Goal: Participate in discussion: Engage in conversation with other users on a specific topic

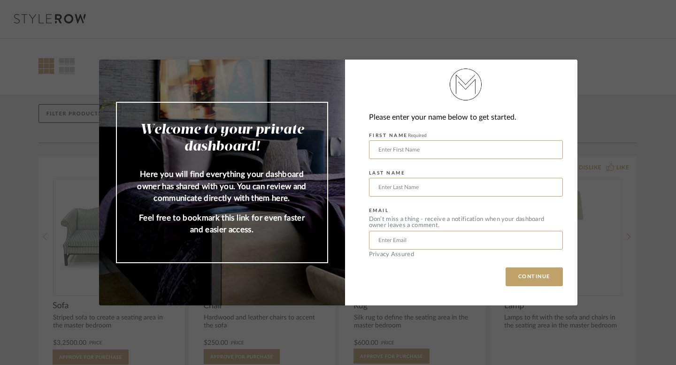
click at [630, 211] on div "Welcome to your private dashboard! Here you will find everything your dashboard…" at bounding box center [338, 182] width 676 height 365
click at [511, 144] on input "text" at bounding box center [466, 149] width 194 height 19
type input "[DEMOGRAPHIC_DATA]"
type input "[PERSON_NAME]"
click at [411, 241] on input "[EMAIL_ADDRESS][DOMAIN_NAME]" at bounding box center [466, 240] width 194 height 19
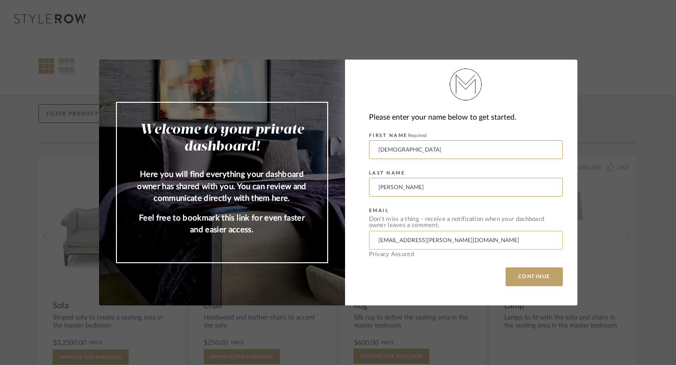
type input "[EMAIL_ADDRESS][PERSON_NAME][DOMAIN_NAME]"
click at [506, 268] on button "CONTINUE" at bounding box center [534, 277] width 57 height 19
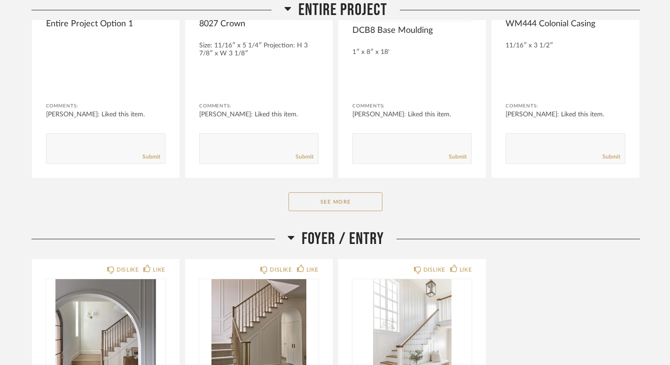
scroll to position [297, 0]
click at [380, 201] on button "See More" at bounding box center [335, 201] width 94 height 19
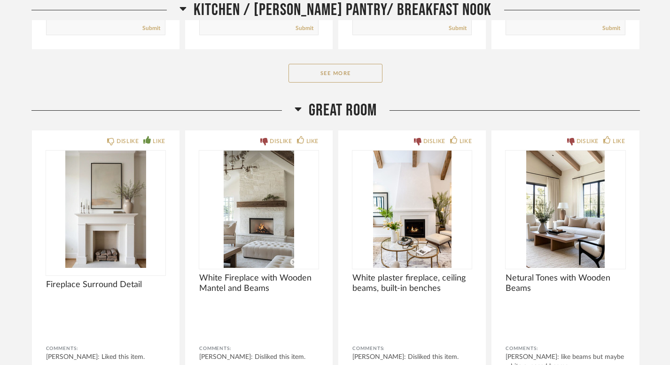
scroll to position [2383, 0]
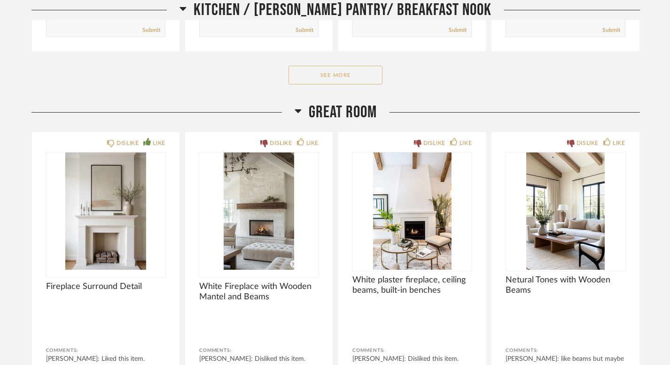
click at [315, 84] on button "See More" at bounding box center [335, 75] width 94 height 19
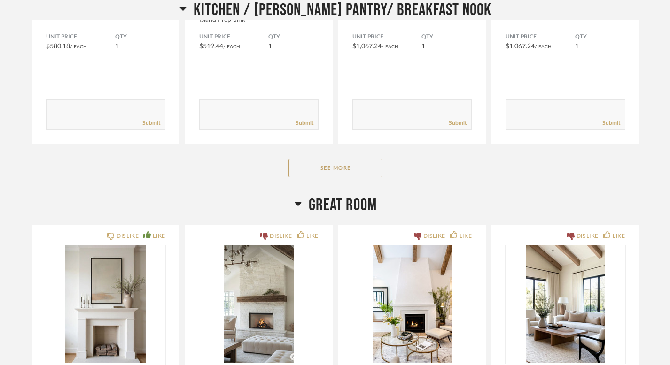
scroll to position [3525, 0]
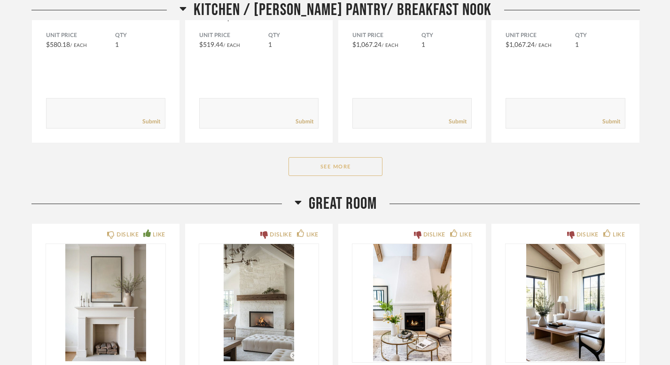
click at [308, 159] on button "See More" at bounding box center [335, 166] width 94 height 19
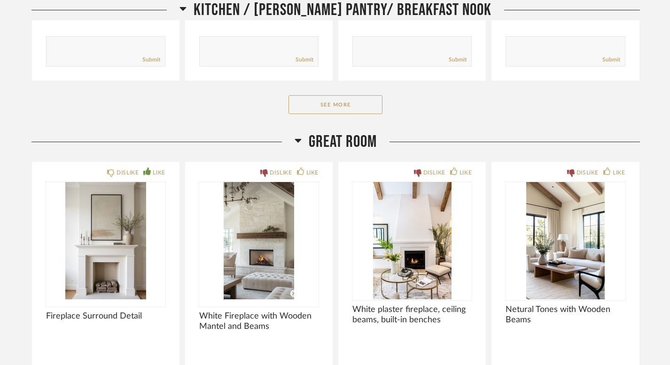
scroll to position [4784, 0]
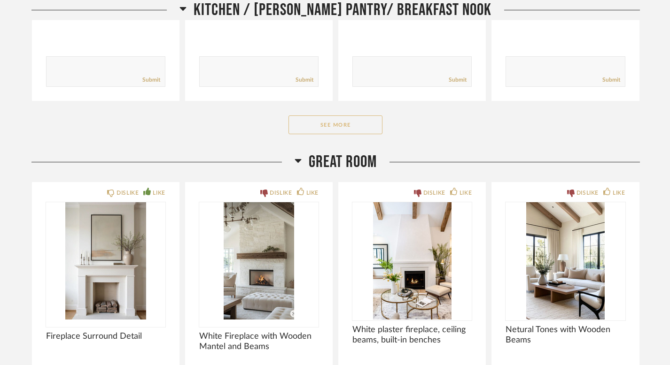
click at [325, 119] on button "See More" at bounding box center [335, 124] width 94 height 19
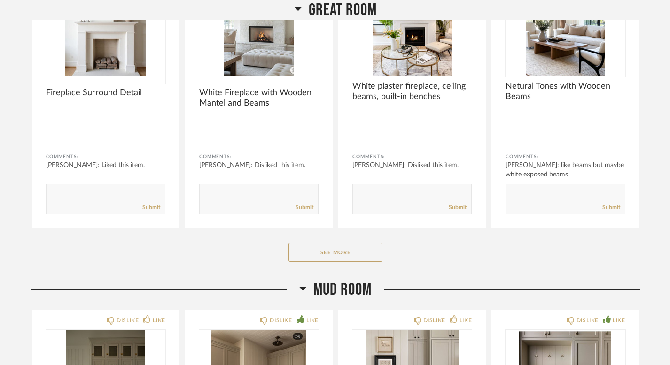
scroll to position [5903, 0]
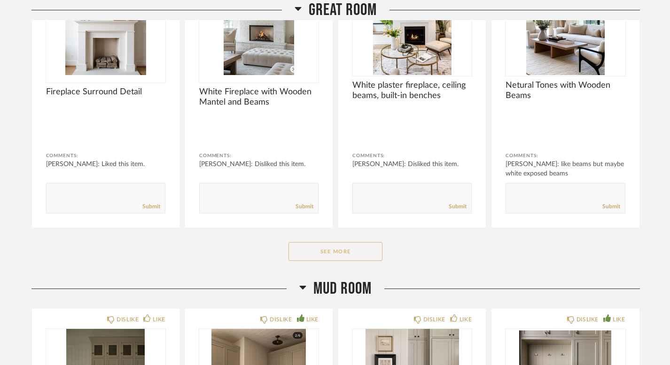
click at [357, 253] on div "Great Room DISLIKE LIKE Fireplace Surround Detail Comments: [PERSON_NAME]: Like…" at bounding box center [335, 93] width 608 height 371
click at [357, 253] on button "See More" at bounding box center [335, 251] width 94 height 19
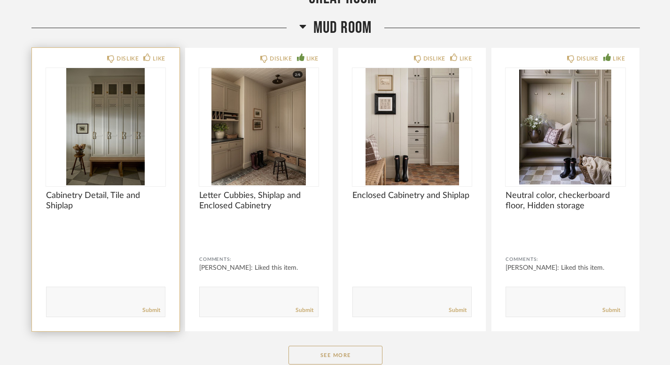
scroll to position [6454, 0]
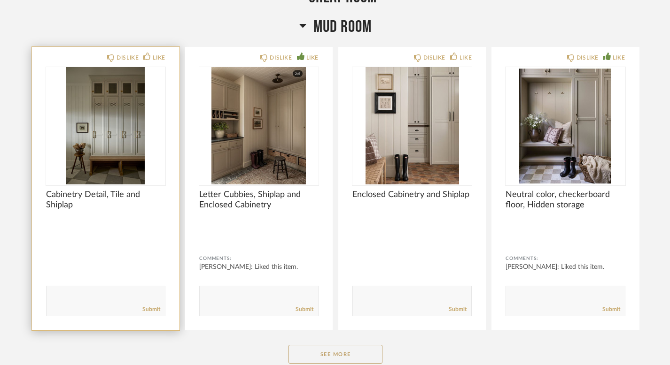
click at [102, 293] on textarea at bounding box center [105, 297] width 118 height 13
type textarea "like cabinetry detail but maybe different pattern (less of a locker look)"
click at [147, 306] on link "Submit" at bounding box center [151, 310] width 18 height 8
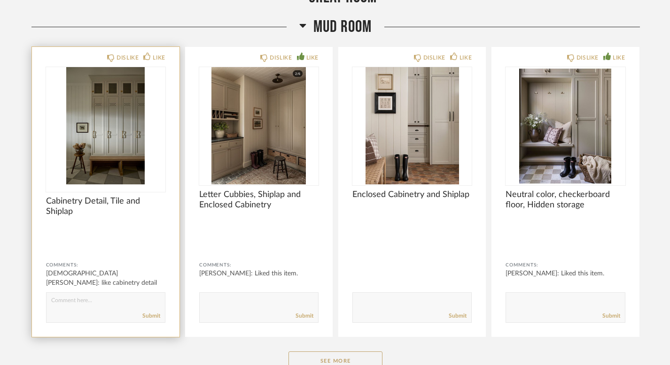
click at [0, 0] on img at bounding box center [0, 0] width 0 height 0
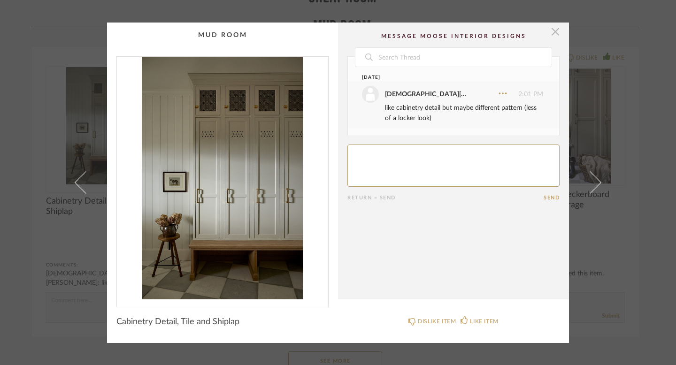
click at [552, 31] on span "button" at bounding box center [555, 32] width 19 height 19
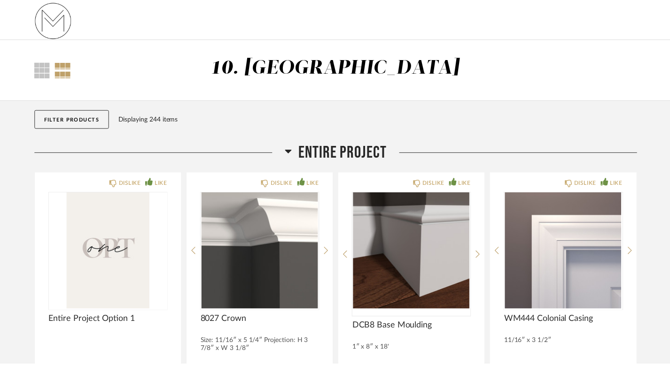
scroll to position [6454, 0]
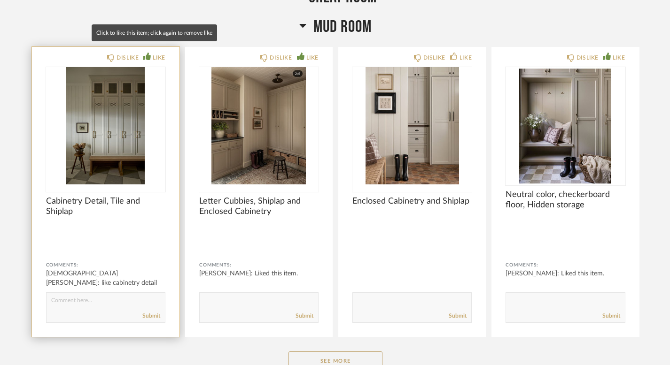
click at [155, 53] on div "LIKE" at bounding box center [159, 57] width 12 height 9
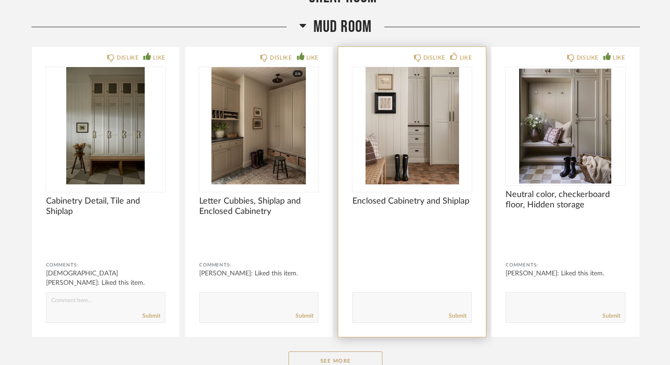
click at [401, 141] on img "0" at bounding box center [411, 125] width 119 height 117
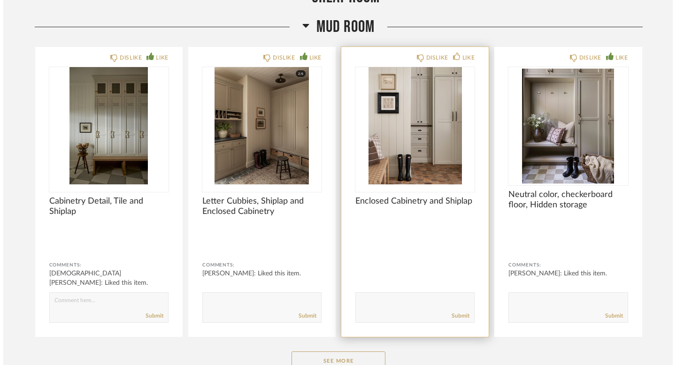
scroll to position [0, 0]
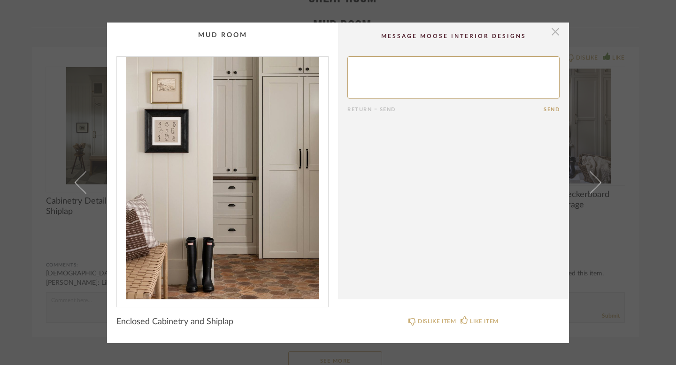
click at [553, 38] on span "button" at bounding box center [555, 32] width 19 height 19
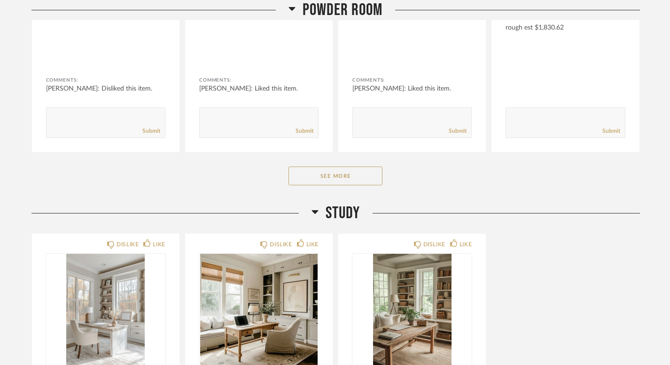
scroll to position [7014, 0]
click at [374, 169] on button "See More" at bounding box center [335, 175] width 94 height 19
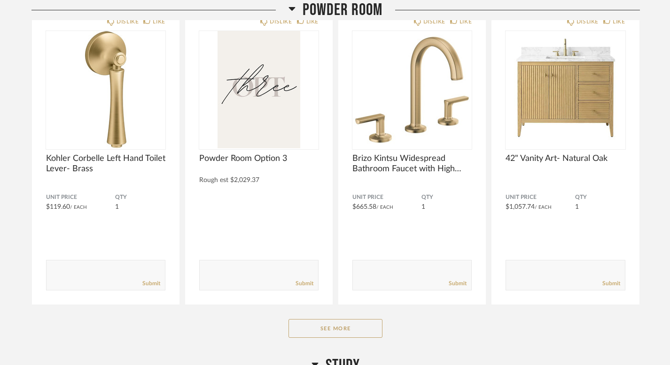
scroll to position [8046, 0]
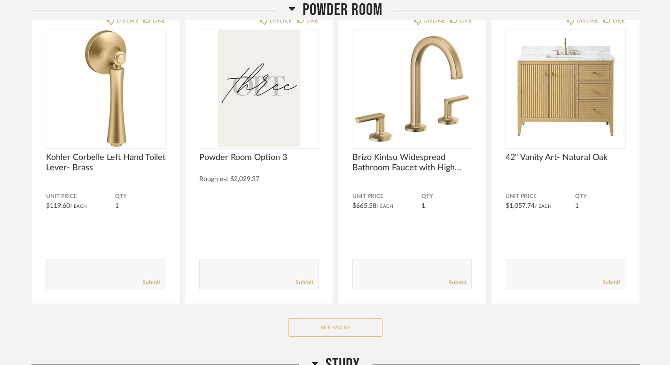
click at [328, 319] on button "See More" at bounding box center [335, 327] width 94 height 19
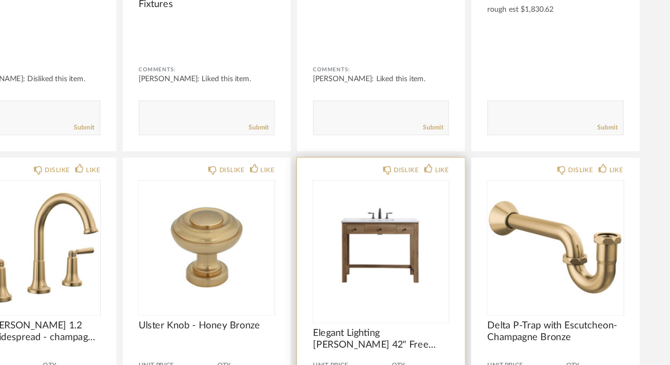
scroll to position [7014, 0]
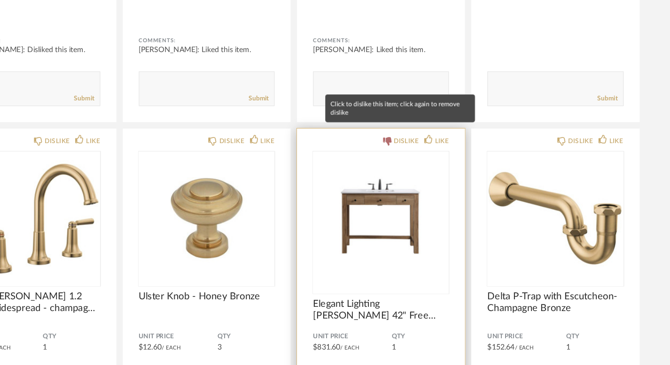
click at [427, 163] on div "DISLIKE" at bounding box center [434, 167] width 22 height 9
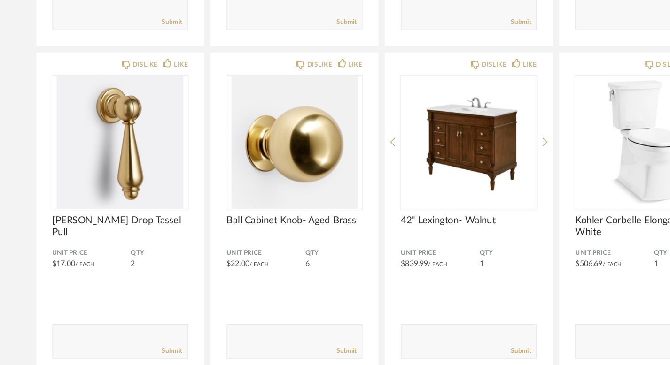
scroll to position [7704, 0]
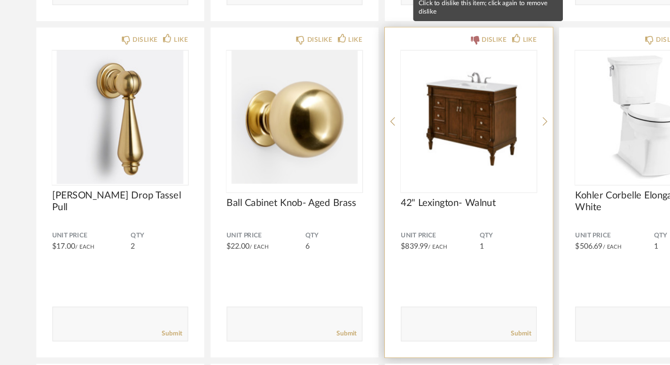
click at [421, 69] on div "DISLIKE" at bounding box center [429, 73] width 31 height 9
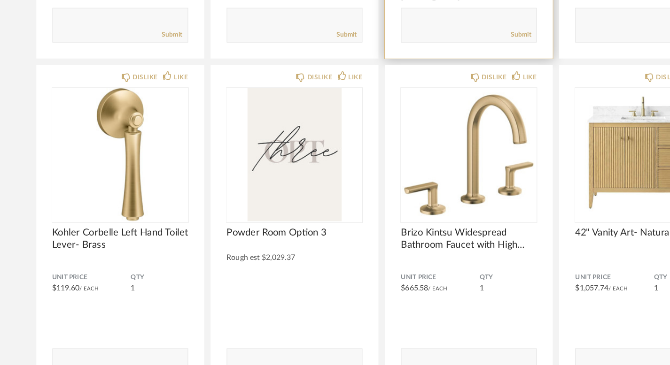
scroll to position [7965, 0]
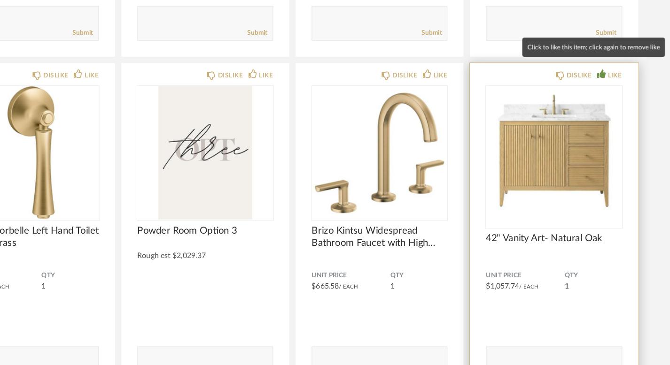
click at [616, 104] on div "LIKE" at bounding box center [618, 108] width 12 height 9
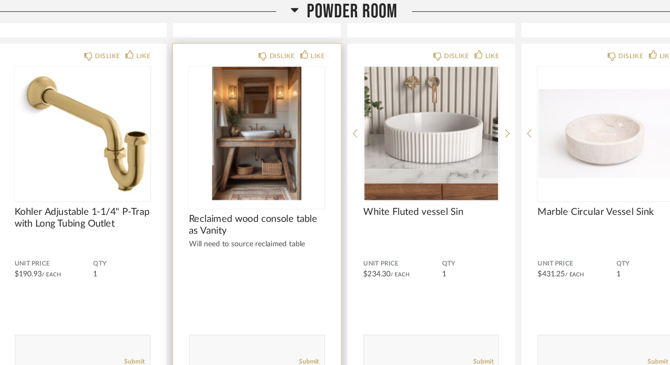
scroll to position [8637, 0]
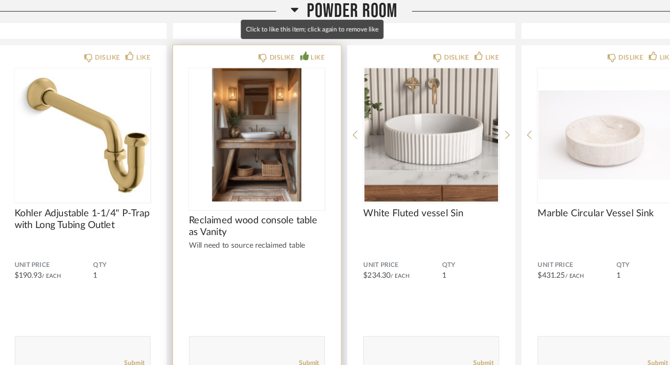
click at [301, 46] on icon at bounding box center [301, 50] width 8 height 8
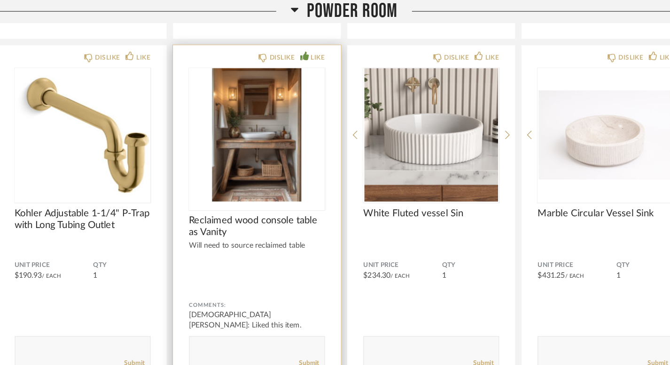
click at [214, 300] on textarea at bounding box center [259, 306] width 118 height 13
click at [268, 300] on textarea at bounding box center [259, 306] width 118 height 13
type textarea "on the fence about this - love the idea of it but dont want it to look too farm…"
click at [304, 316] on link "Submit" at bounding box center [304, 320] width 18 height 8
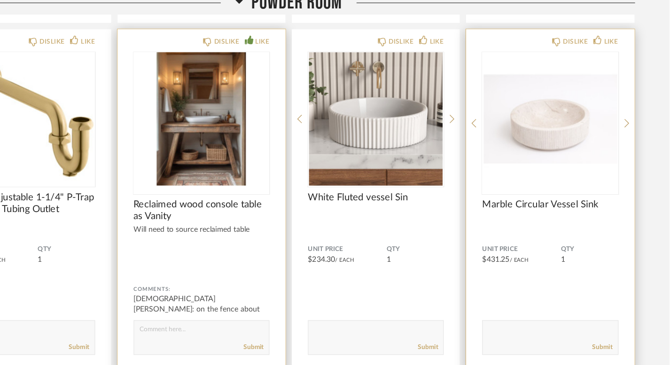
scroll to position [8639, 0]
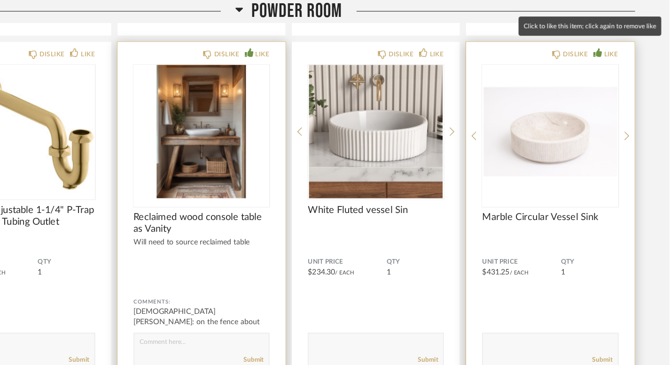
click at [612, 44] on div "LIKE" at bounding box center [618, 47] width 12 height 9
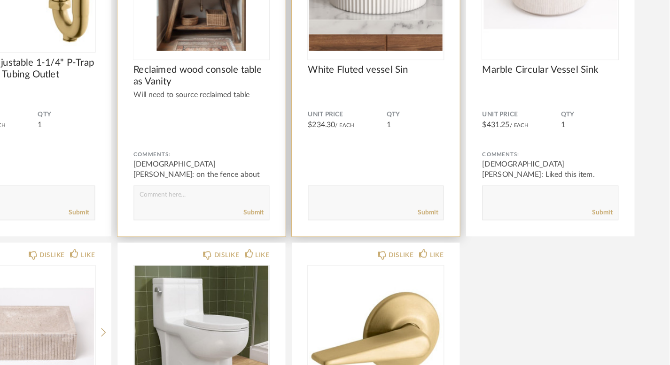
scroll to position [8729, 0]
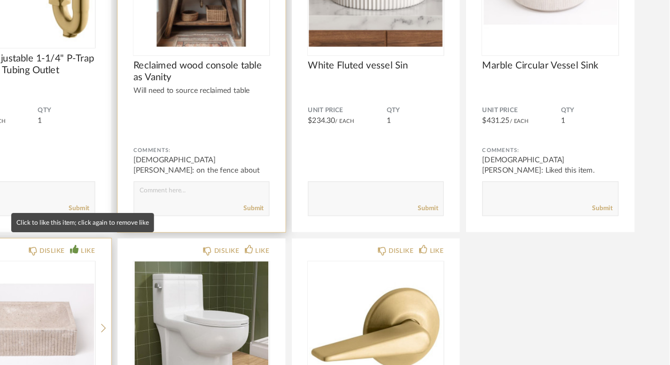
click at [157, 260] on div "LIKE" at bounding box center [159, 264] width 12 height 9
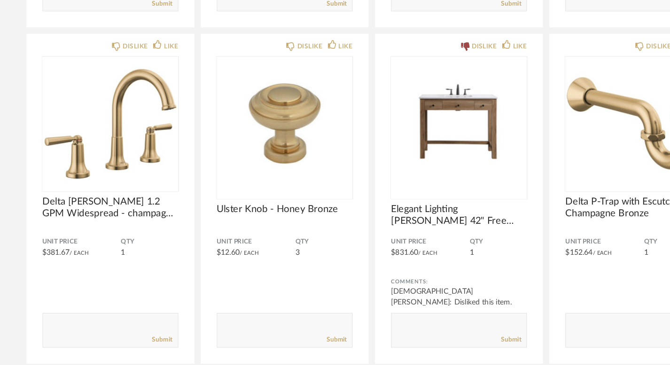
scroll to position [7104, 0]
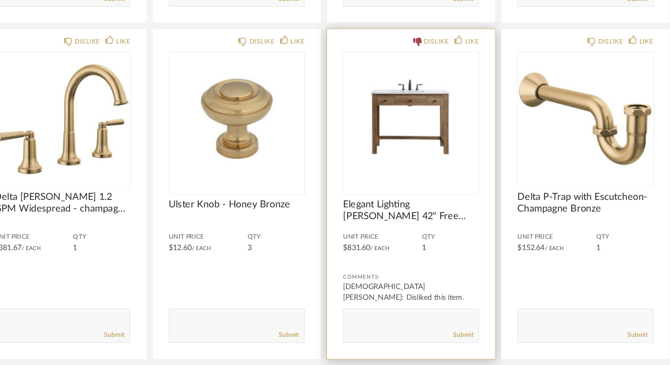
click at [383, 303] on div "Comments: [DEMOGRAPHIC_DATA][PERSON_NAME]: Disliked this item. Submit" at bounding box center [411, 313] width 119 height 62
click at [381, 318] on textarea at bounding box center [412, 324] width 118 height 13
type textarea "is there anything like this in a lighter oak?"
click at [457, 333] on link "Submit" at bounding box center [457, 337] width 18 height 8
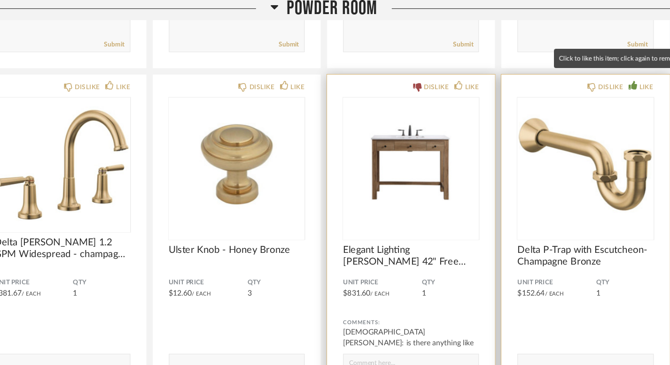
click at [611, 74] on div "LIKE" at bounding box center [614, 78] width 22 height 9
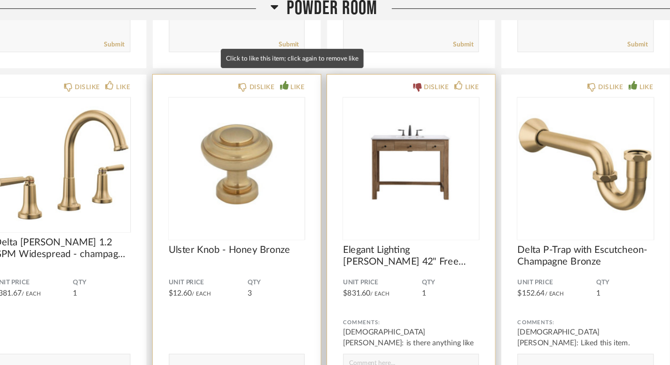
click at [312, 74] on div "LIKE" at bounding box center [312, 78] width 12 height 9
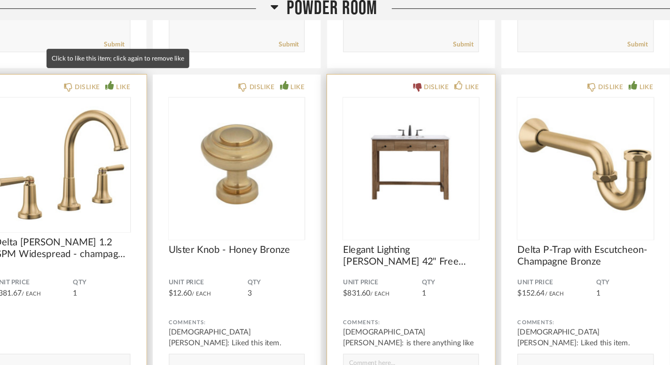
click at [155, 74] on div "LIKE" at bounding box center [159, 78] width 12 height 9
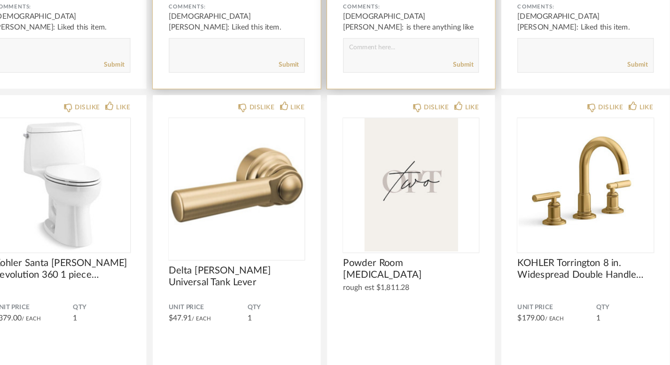
scroll to position [7365, 0]
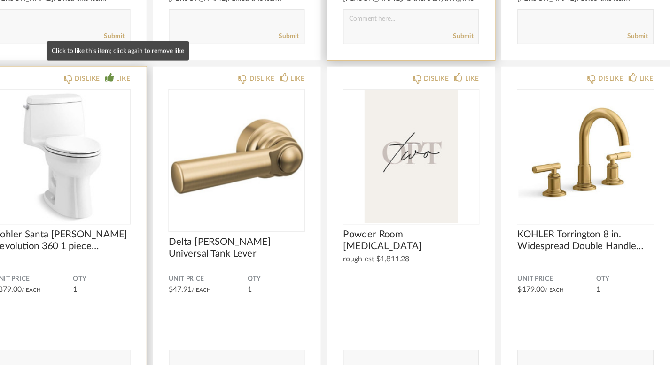
click at [153, 109] on div "LIKE" at bounding box center [159, 113] width 12 height 9
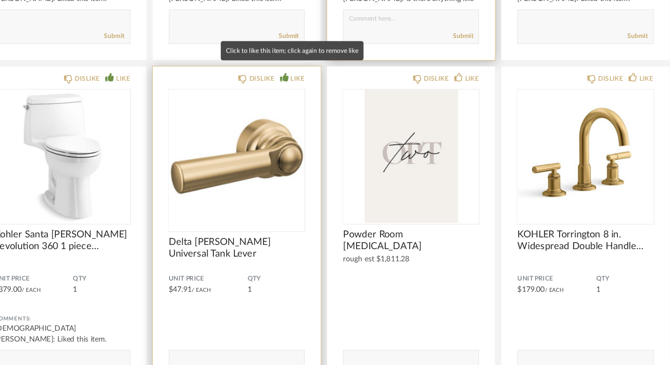
click at [306, 109] on div "LIKE" at bounding box center [312, 113] width 12 height 9
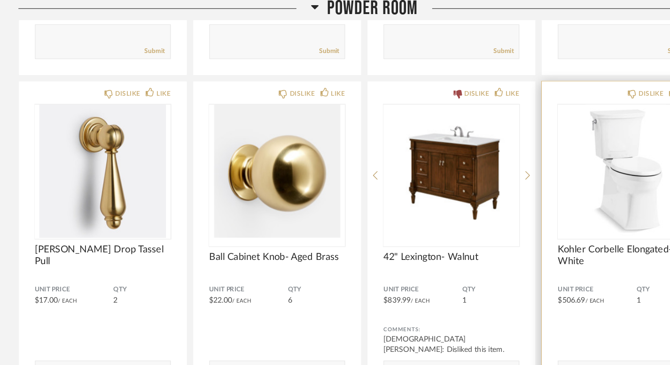
scroll to position [7683, 0]
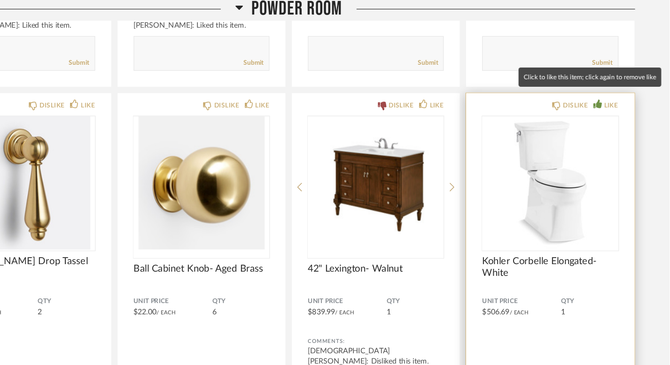
click at [612, 90] on div "LIKE" at bounding box center [618, 94] width 12 height 9
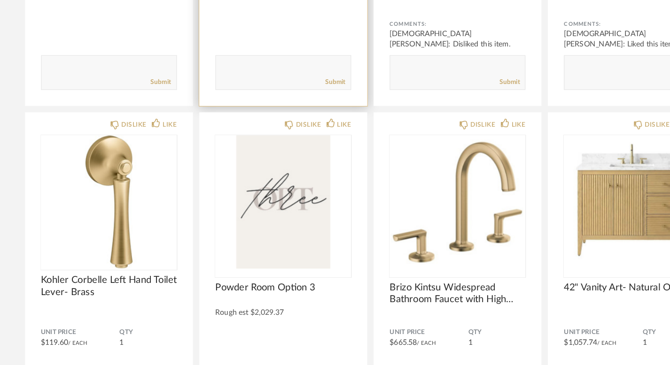
scroll to position [7923, 0]
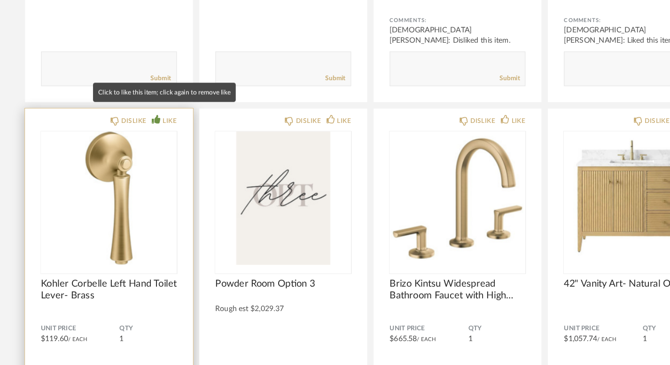
click at [147, 145] on icon at bounding box center [147, 149] width 8 height 8
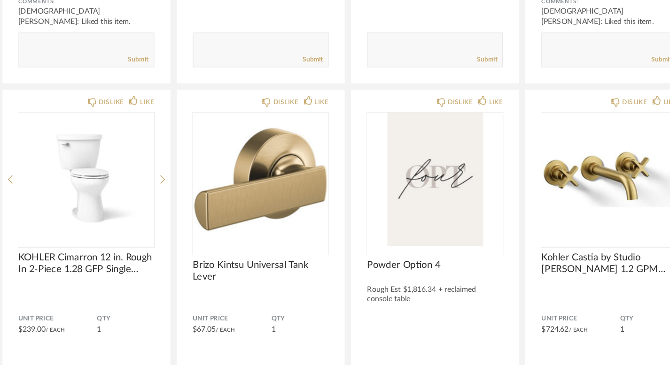
scroll to position [8247, 0]
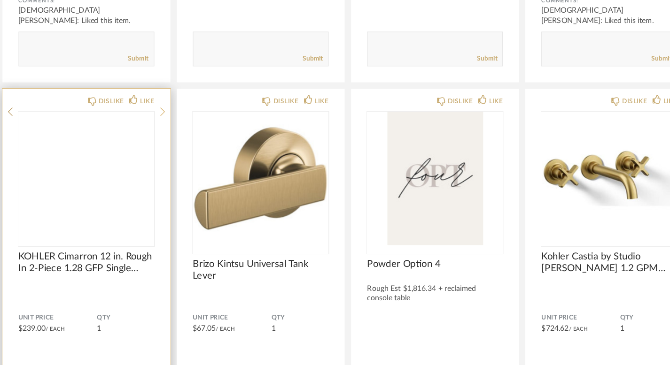
click at [174, 146] on icon at bounding box center [172, 143] width 4 height 8
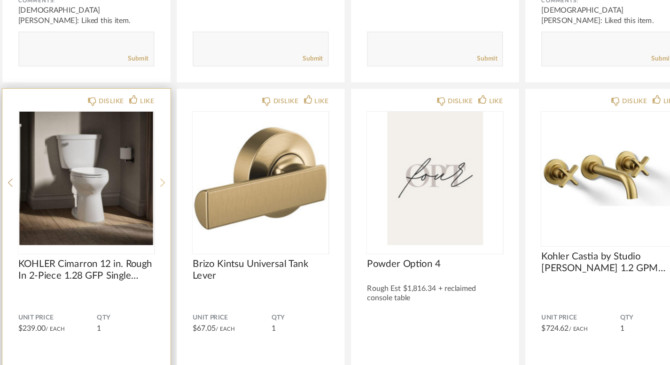
click at [174, 200] on icon at bounding box center [172, 204] width 4 height 8
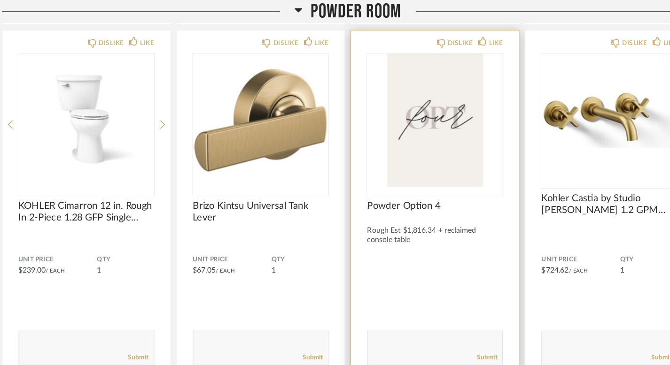
scroll to position [8336, 0]
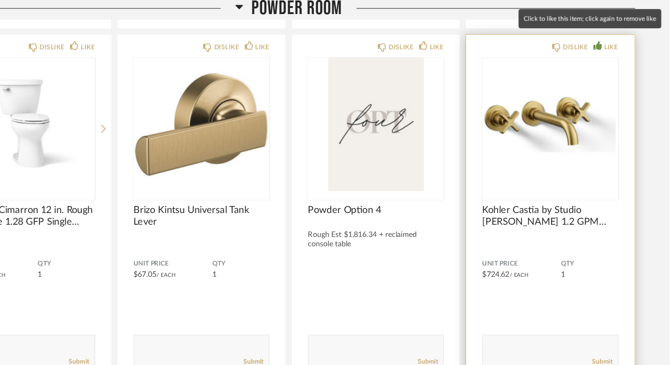
click at [621, 39] on div "LIKE" at bounding box center [618, 43] width 12 height 9
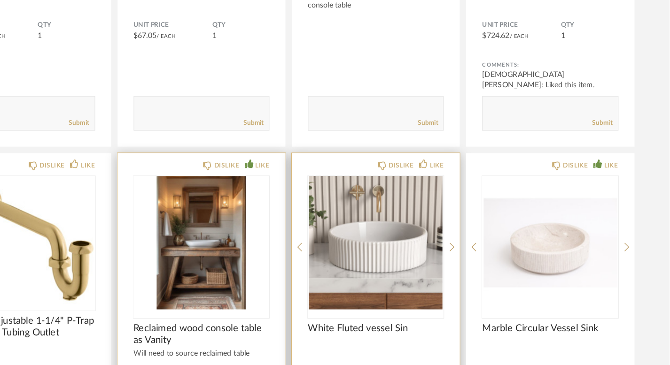
scroll to position [8527, 0]
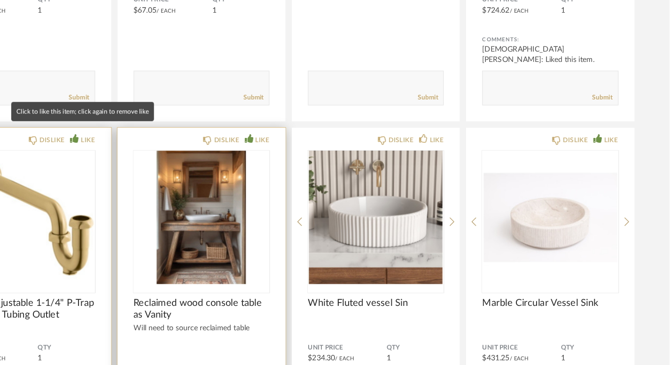
click at [156, 162] on div "LIKE" at bounding box center [159, 166] width 12 height 9
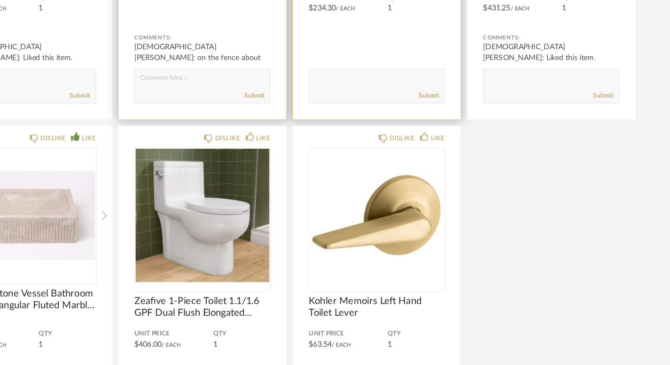
scroll to position [8835, 0]
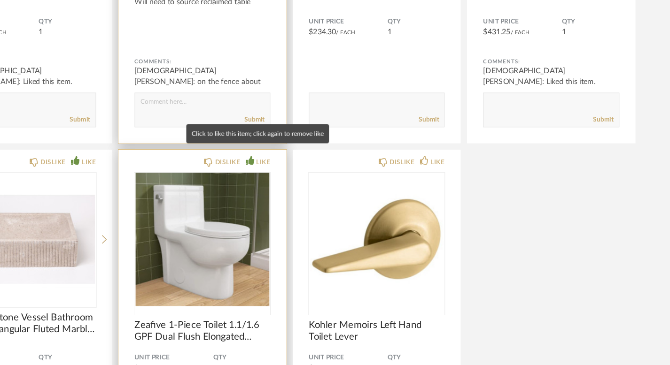
click at [308, 160] on div "LIKE" at bounding box center [312, 164] width 12 height 9
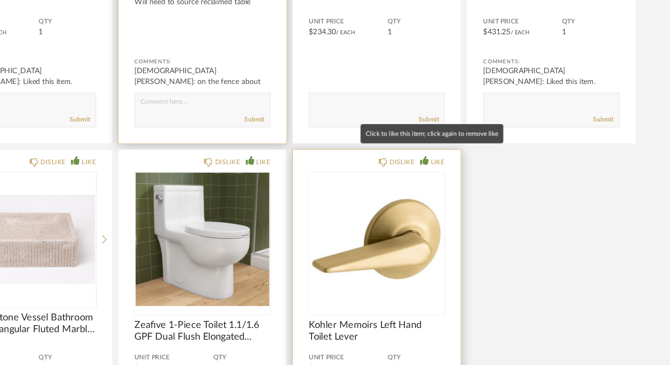
click at [454, 160] on icon at bounding box center [454, 164] width 8 height 8
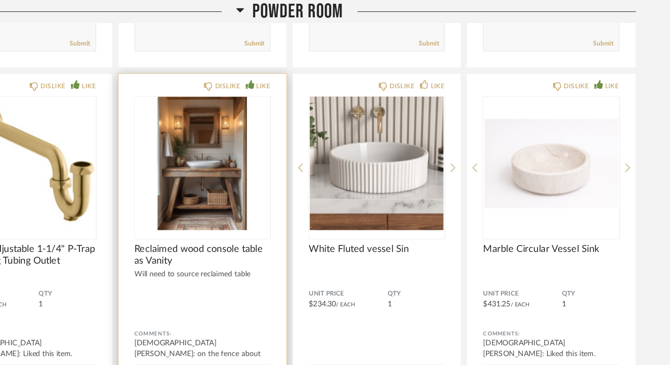
scroll to position [8614, 0]
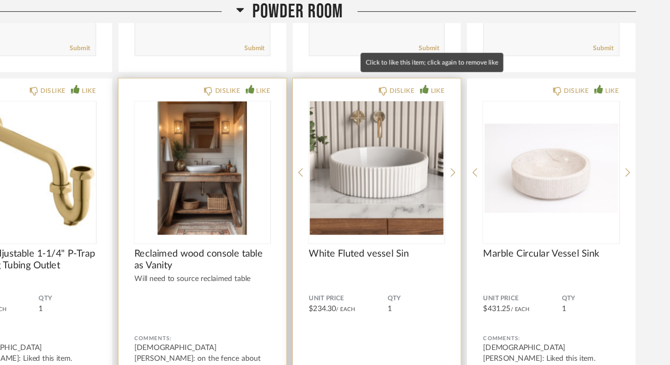
click at [456, 75] on icon at bounding box center [454, 79] width 8 height 8
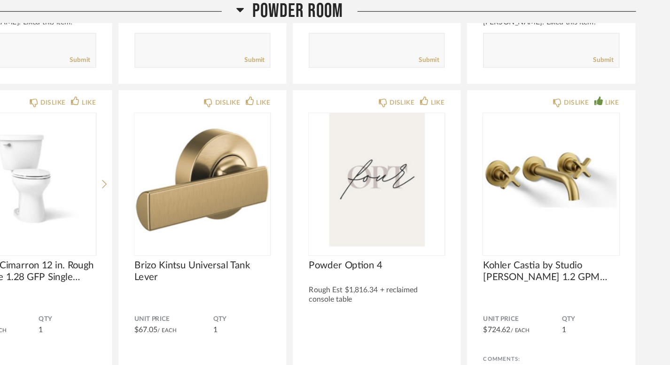
scroll to position [8283, 0]
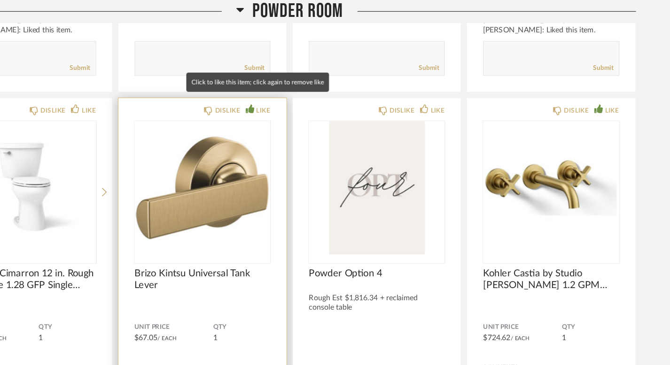
click at [308, 92] on div "LIKE" at bounding box center [312, 96] width 12 height 9
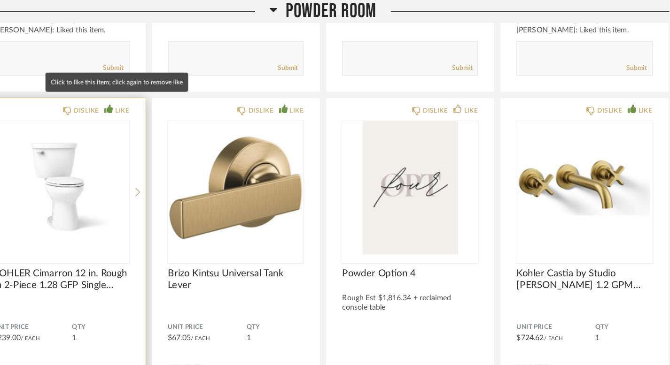
click at [158, 92] on div "LIKE" at bounding box center [159, 96] width 12 height 9
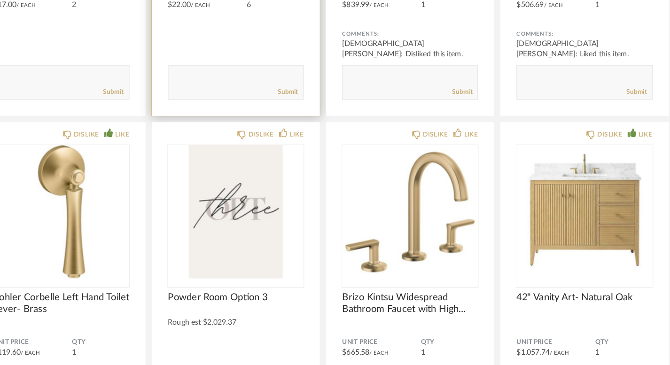
scroll to position [7919, 0]
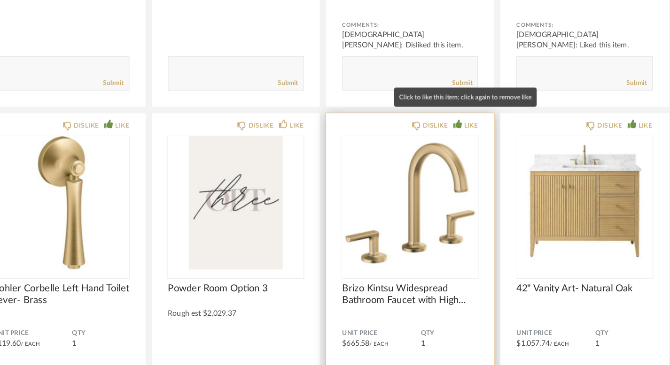
click at [453, 149] on icon at bounding box center [454, 153] width 8 height 8
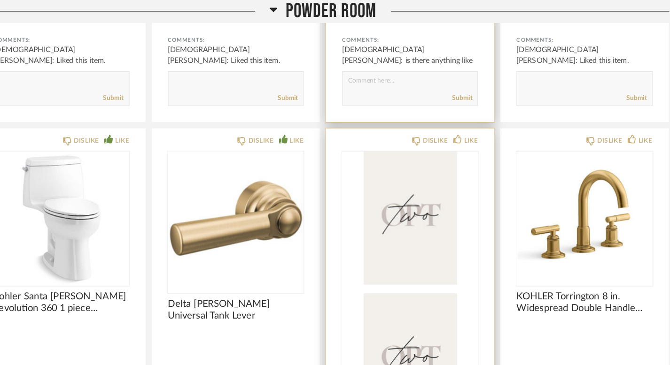
scroll to position [7318, 0]
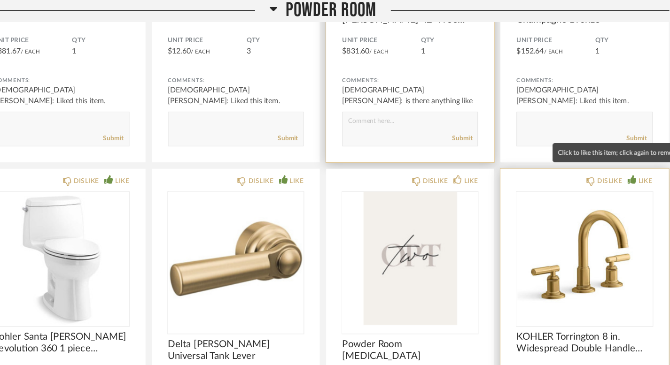
click at [613, 155] on div "LIKE" at bounding box center [618, 159] width 12 height 9
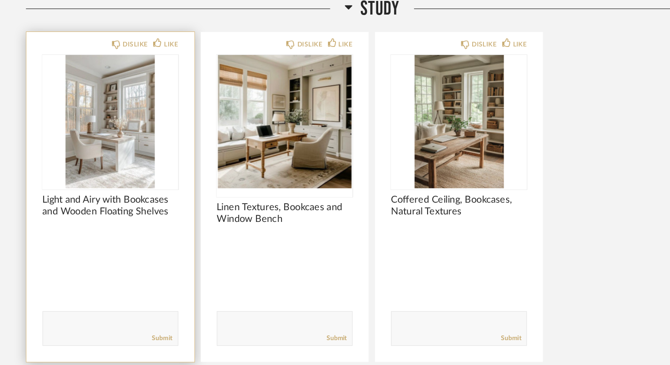
scroll to position [9307, 0]
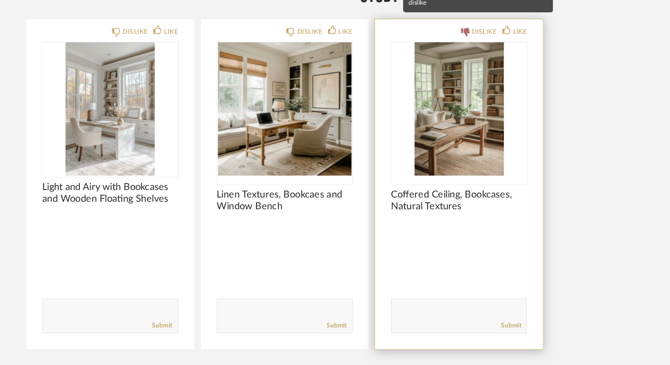
click at [431, 67] on div "DISLIKE" at bounding box center [434, 71] width 22 height 9
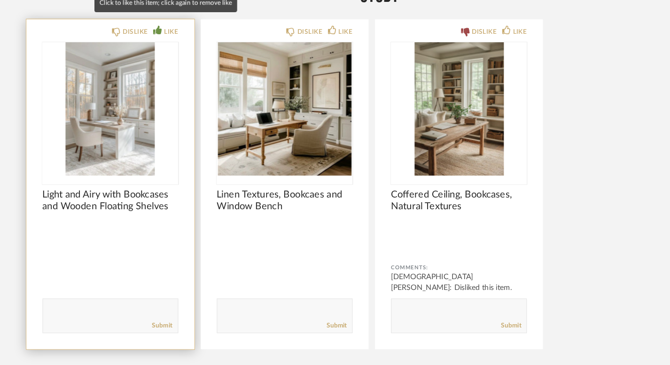
click at [147, 67] on icon at bounding box center [147, 71] width 8 height 8
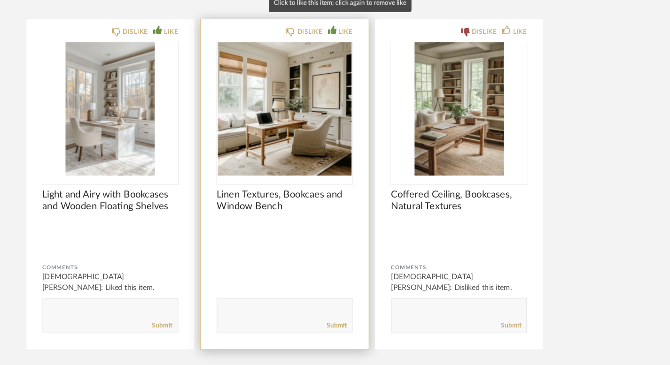
click at [301, 67] on icon at bounding box center [301, 71] width 8 height 8
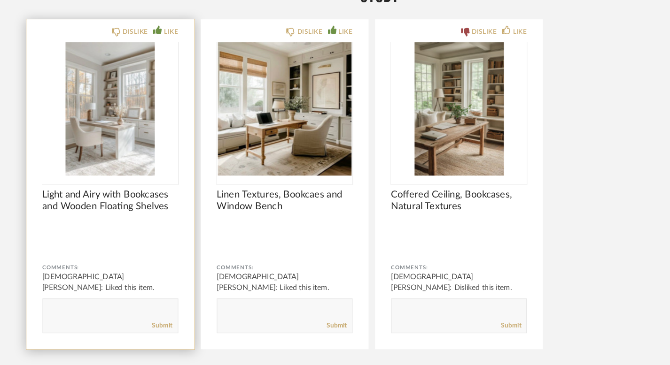
click at [103, 311] on textarea at bounding box center [105, 317] width 118 height 13
type textarea "could we make this space more functional as a playroom rather than a study?"
click at [150, 326] on link "Submit" at bounding box center [151, 330] width 18 height 8
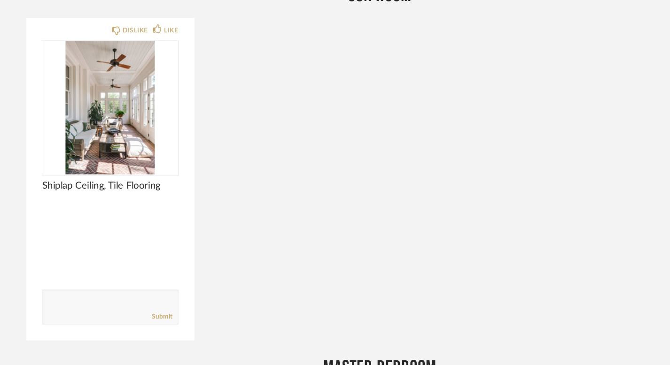
scroll to position [9654, 0]
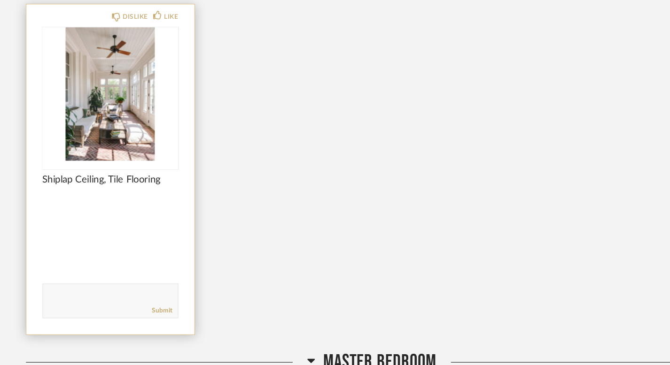
click at [114, 139] on img "0" at bounding box center [105, 126] width 119 height 117
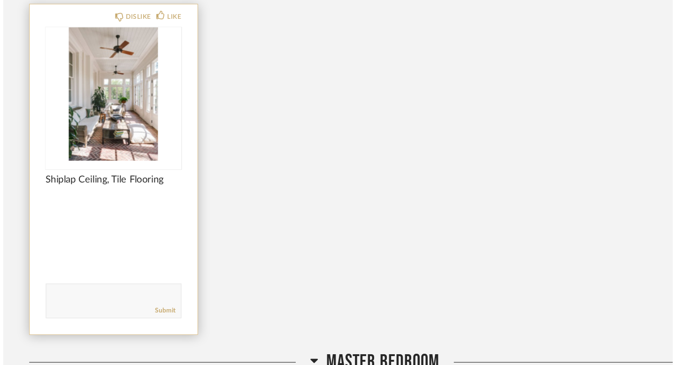
scroll to position [0, 0]
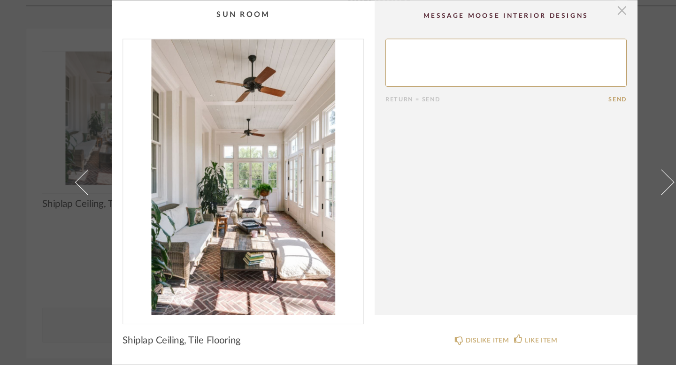
click at [553, 32] on span "button" at bounding box center [555, 32] width 19 height 19
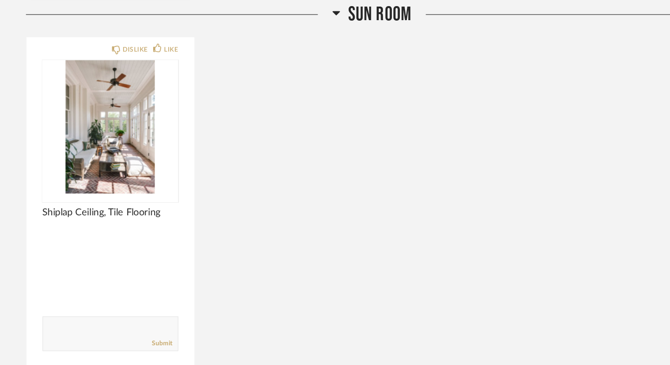
scroll to position [9662, 0]
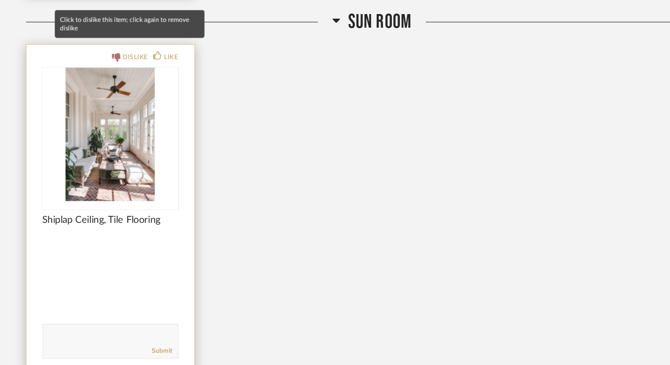
click at [134, 46] on div "DISLIKE" at bounding box center [127, 50] width 22 height 9
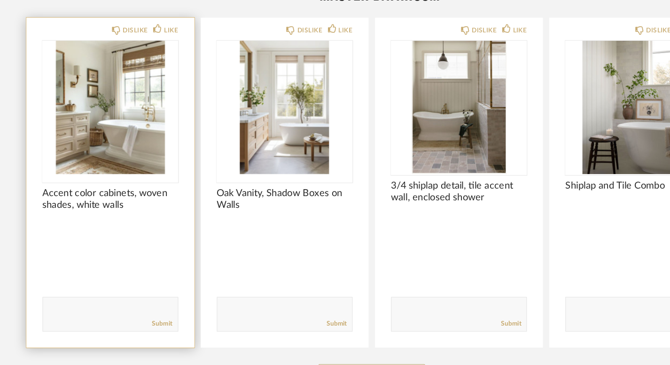
scroll to position [10315, 0]
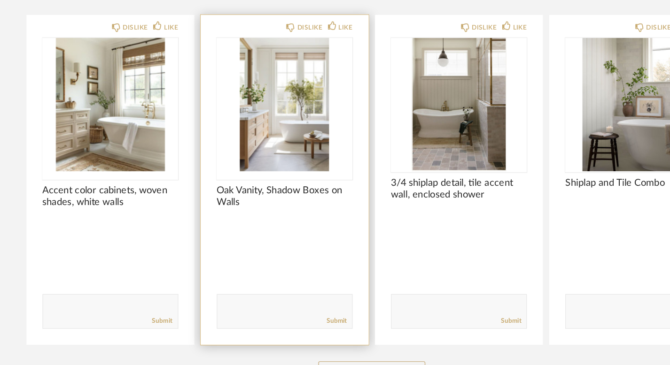
click at [265, 119] on img "0" at bounding box center [258, 135] width 119 height 117
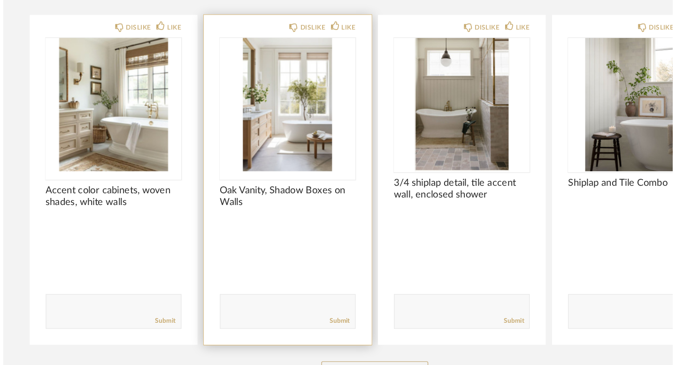
scroll to position [0, 0]
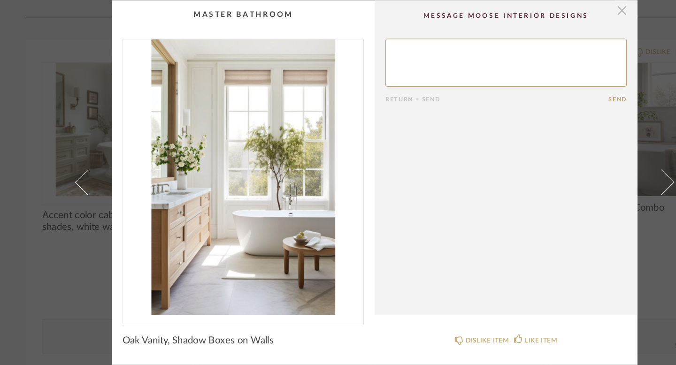
click at [551, 31] on span "button" at bounding box center [555, 32] width 19 height 19
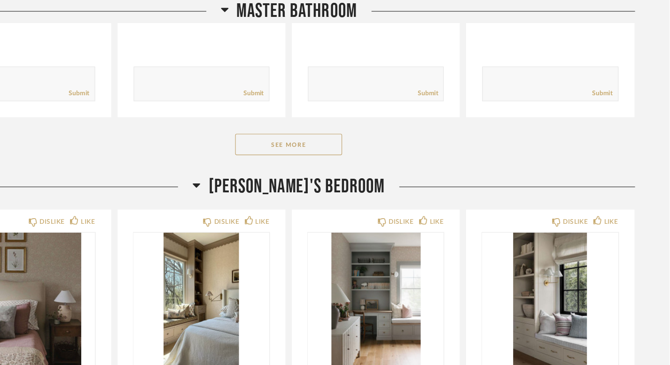
scroll to position [10549, 0]
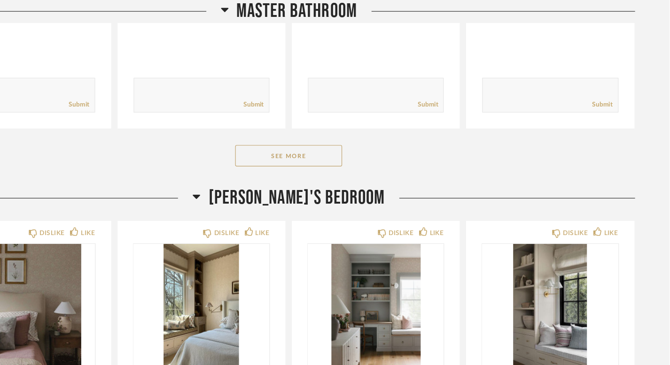
click at [334, 133] on button "See More" at bounding box center [335, 137] width 94 height 19
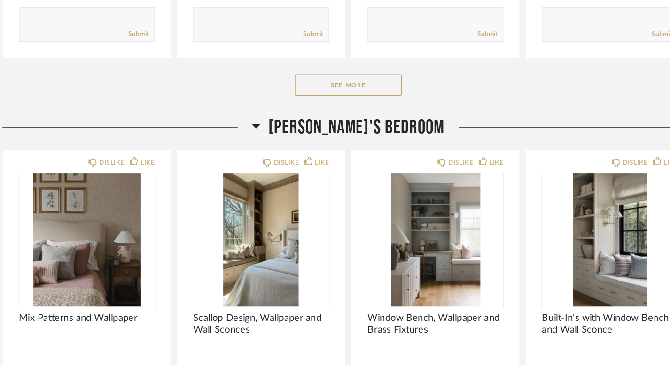
scroll to position [11767, 0]
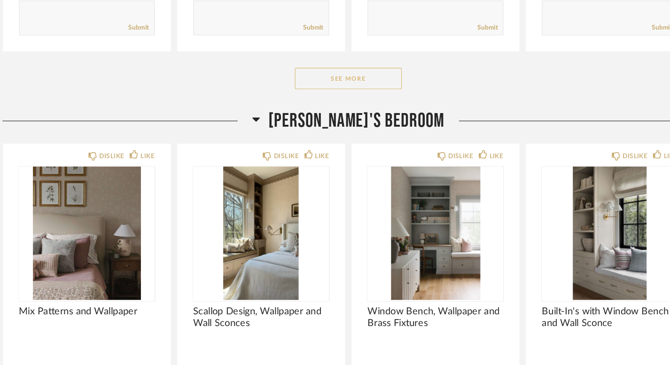
click at [320, 104] on button "See More" at bounding box center [335, 113] width 94 height 19
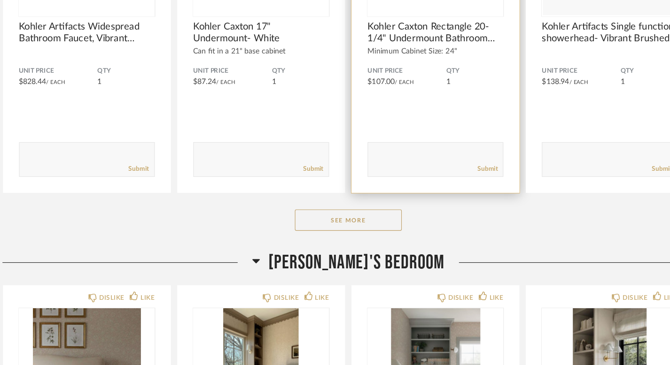
scroll to position [12830, 0]
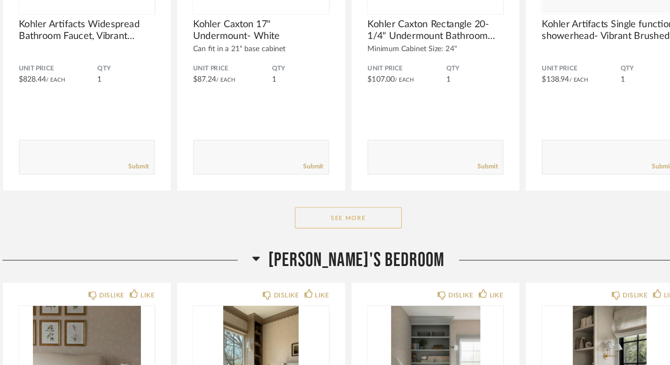
click at [327, 226] on button "See More" at bounding box center [335, 235] width 94 height 19
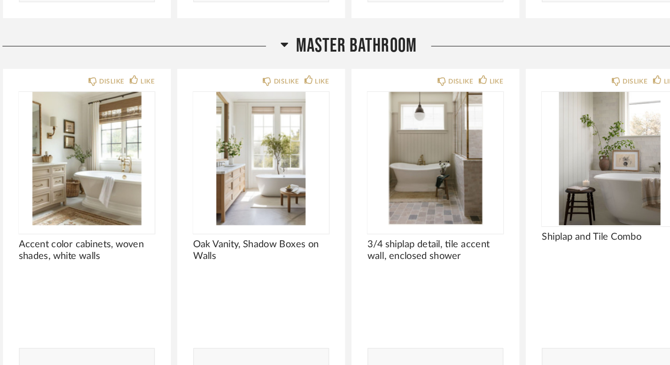
scroll to position [10270, 0]
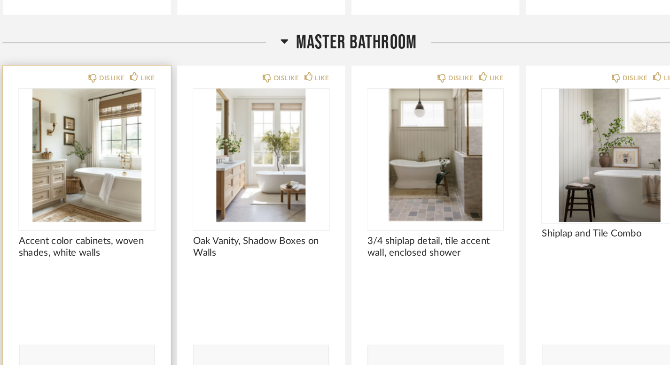
click at [119, 187] on img "0" at bounding box center [105, 180] width 119 height 117
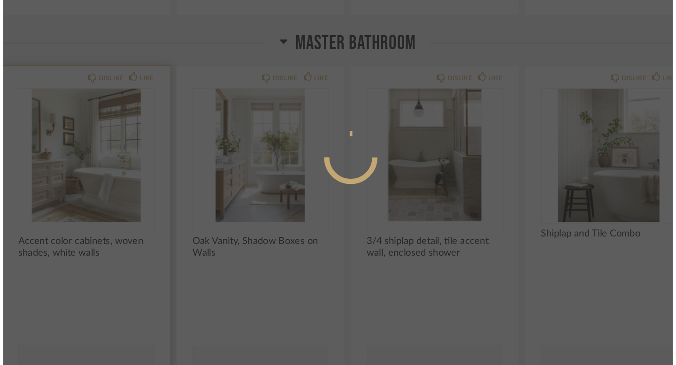
scroll to position [0, 0]
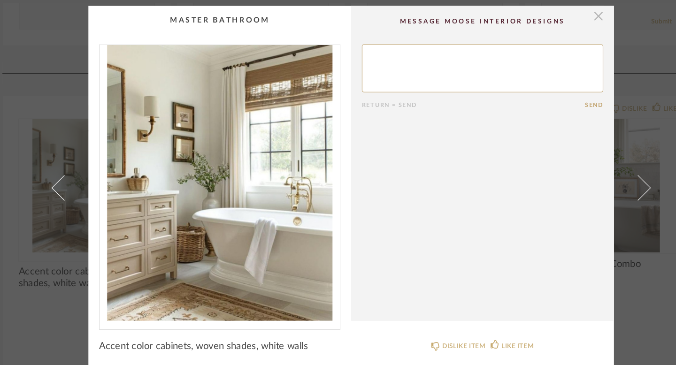
click at [554, 33] on span "button" at bounding box center [555, 32] width 19 height 19
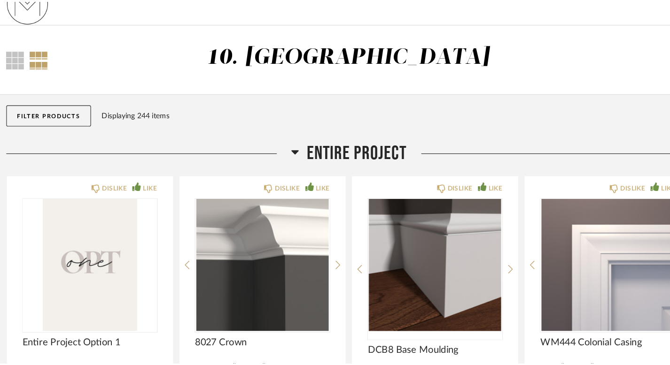
scroll to position [10270, 0]
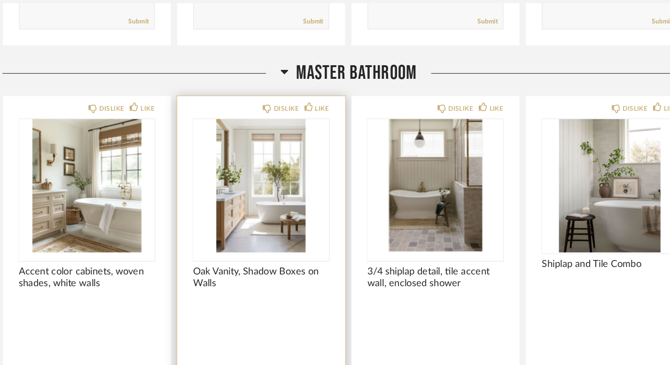
click at [268, 149] on img "0" at bounding box center [258, 180] width 119 height 117
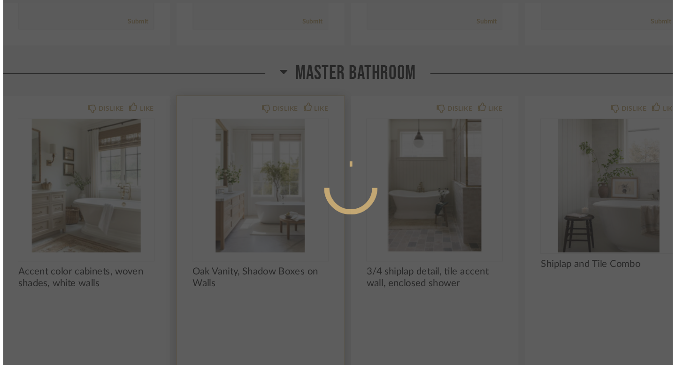
scroll to position [0, 0]
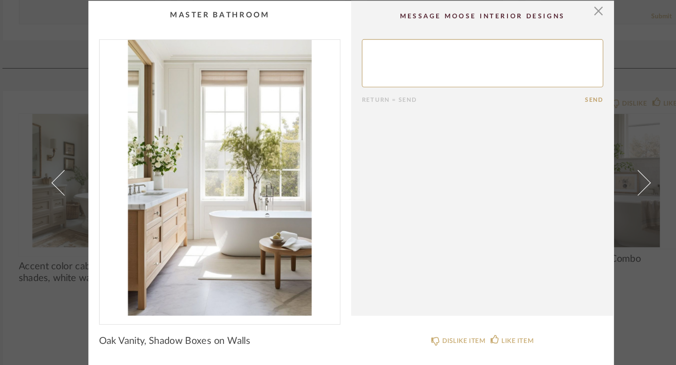
click at [557, 35] on cpp-summary-comments "Return = Send Send" at bounding box center [453, 161] width 231 height 277
click at [549, 34] on span "button" at bounding box center [555, 32] width 19 height 19
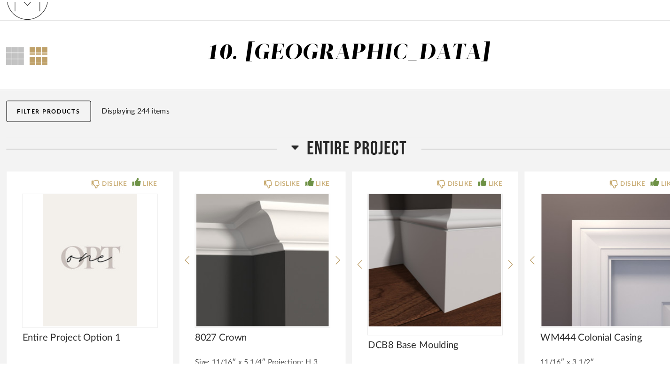
scroll to position [10270, 0]
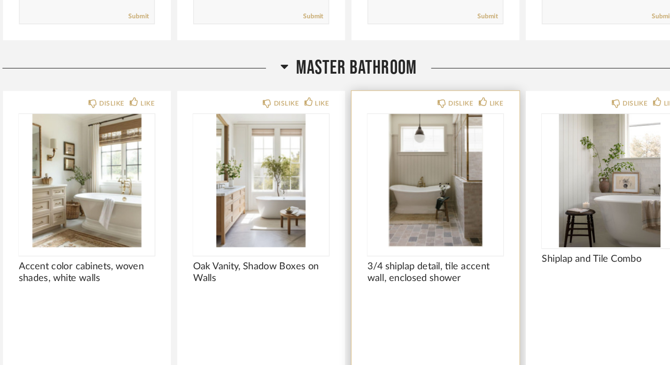
click at [403, 175] on img "0" at bounding box center [411, 180] width 119 height 117
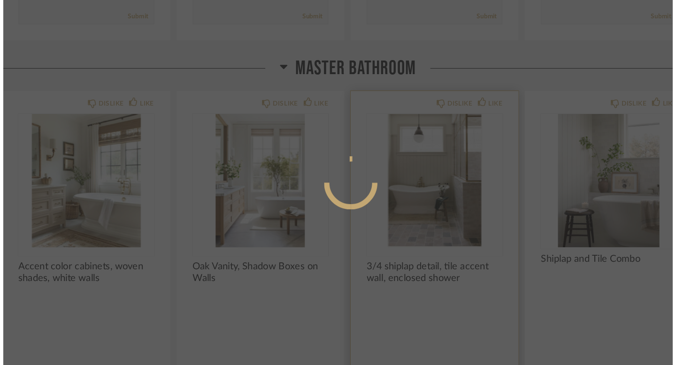
scroll to position [0, 0]
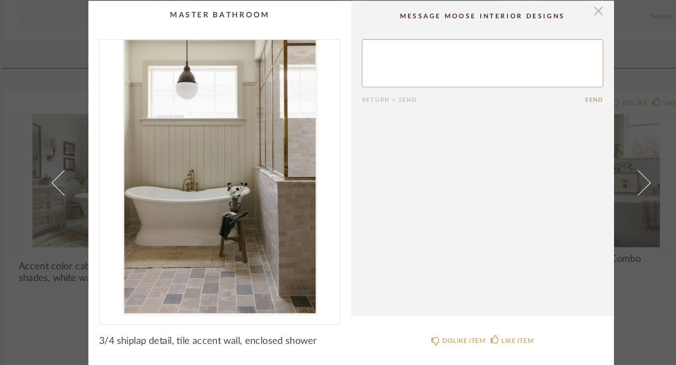
click at [555, 33] on span "button" at bounding box center [555, 32] width 19 height 19
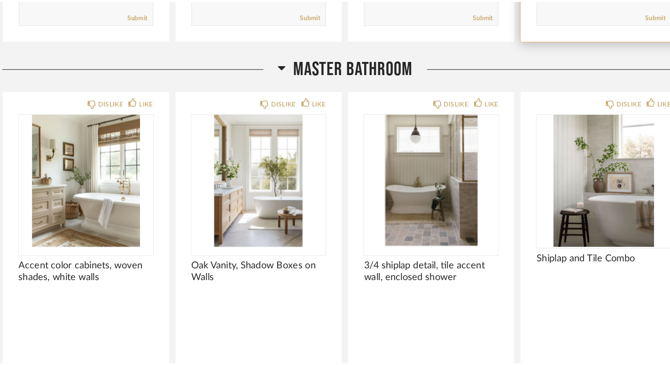
scroll to position [10270, 0]
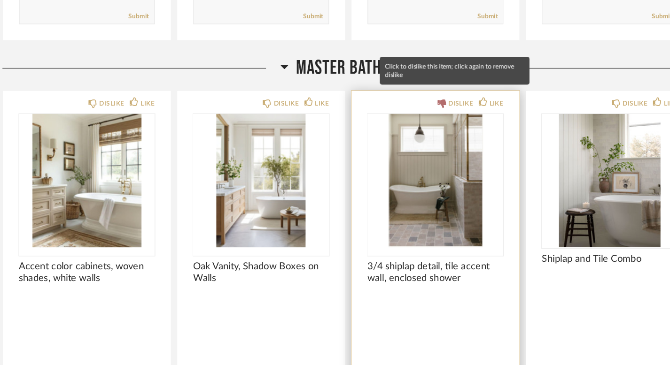
click at [431, 108] on div "DISLIKE" at bounding box center [434, 112] width 22 height 9
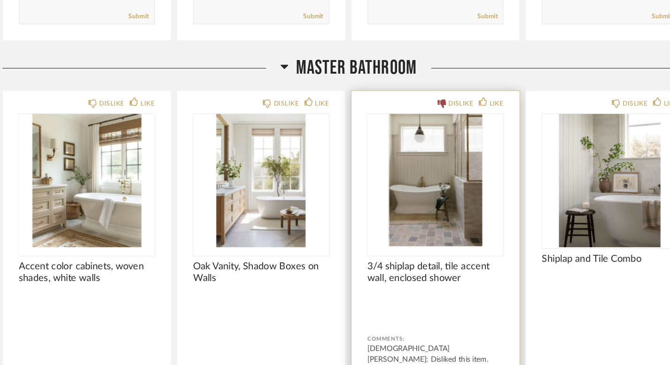
scroll to position [10312, 0]
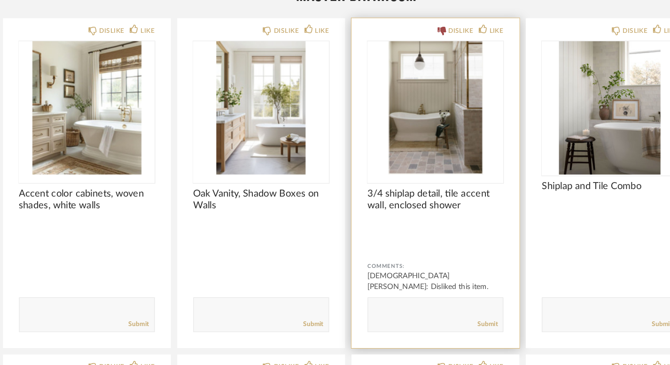
click at [377, 310] on textarea at bounding box center [412, 316] width 118 height 13
type textarea "like enclosed shower"
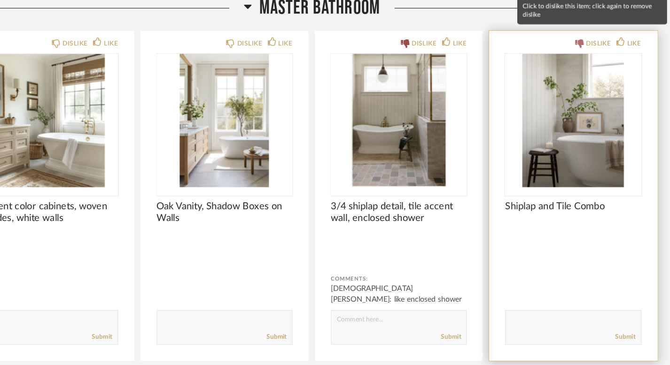
click at [589, 66] on div "DISLIKE" at bounding box center [587, 70] width 22 height 9
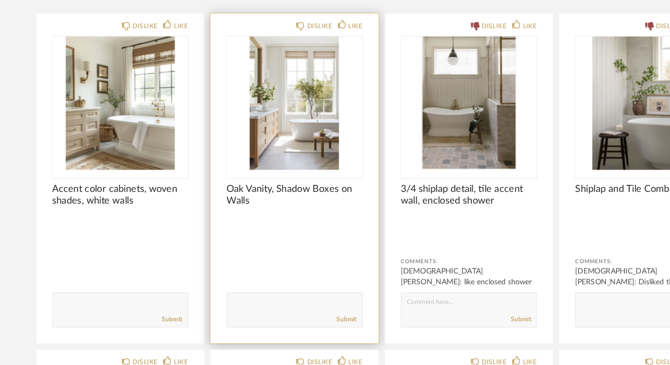
scroll to position [10318, 0]
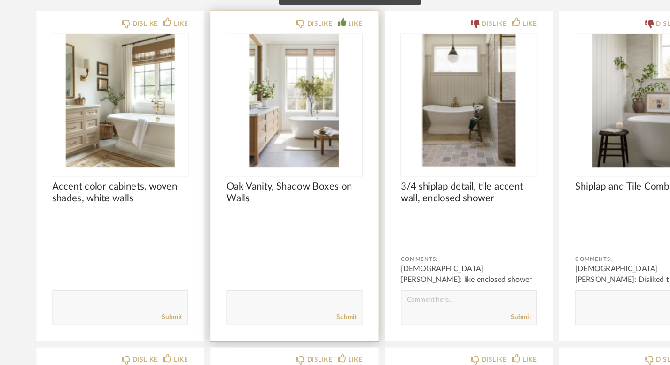
click at [304, 60] on div "LIKE" at bounding box center [308, 64] width 22 height 9
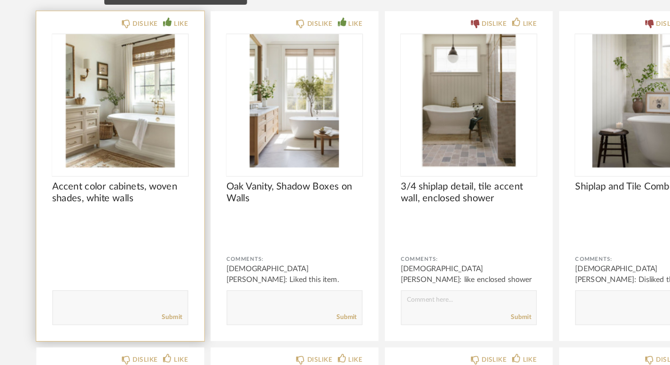
click at [151, 60] on div "LIKE" at bounding box center [154, 64] width 22 height 9
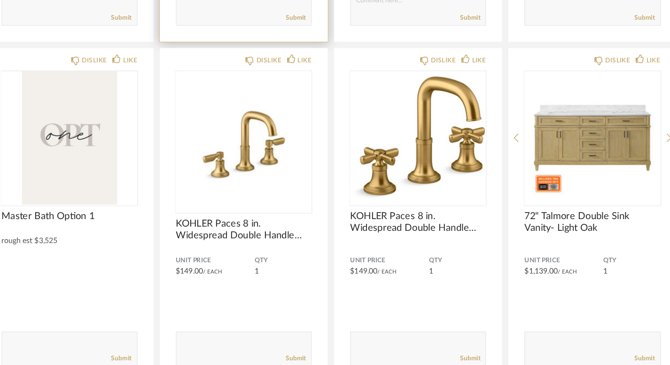
scroll to position [10583, 0]
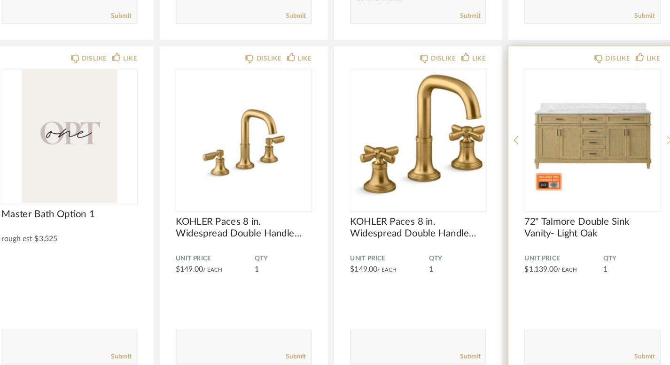
click at [631, 163] on icon at bounding box center [632, 167] width 4 height 8
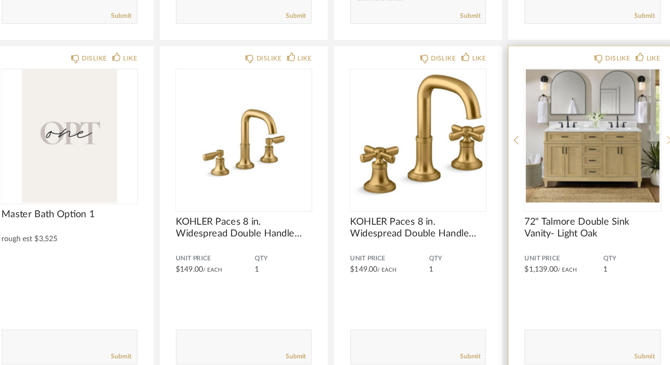
click at [631, 163] on icon at bounding box center [632, 167] width 4 height 8
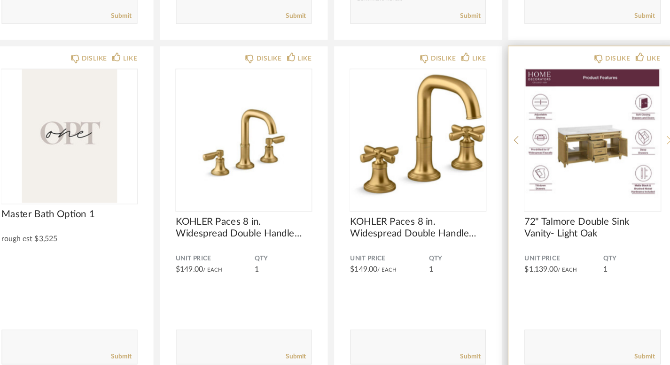
click at [631, 163] on icon at bounding box center [632, 167] width 4 height 8
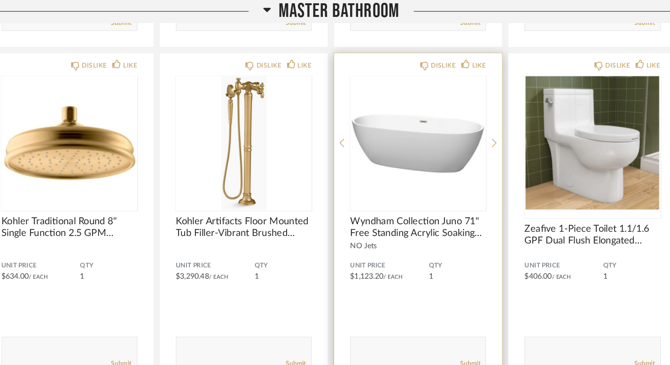
scroll to position [13248, 0]
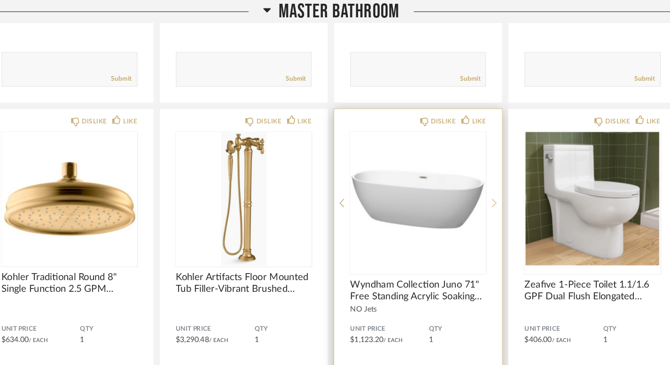
click at [477, 164] on div at bounding box center [479, 178] width 4 height 125
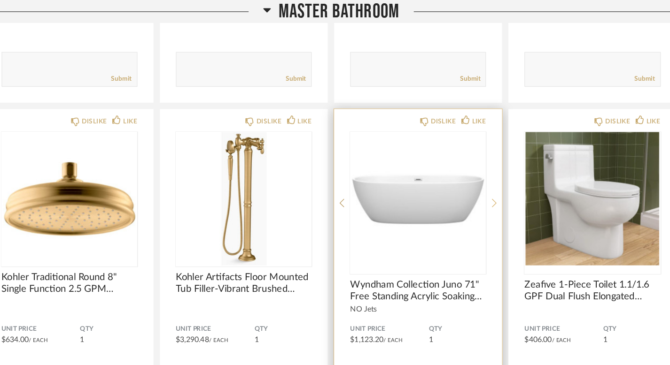
click at [477, 164] on div at bounding box center [479, 178] width 4 height 125
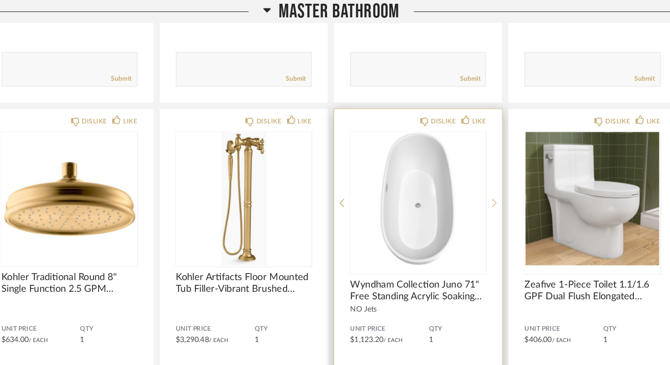
click at [477, 164] on div at bounding box center [479, 178] width 4 height 125
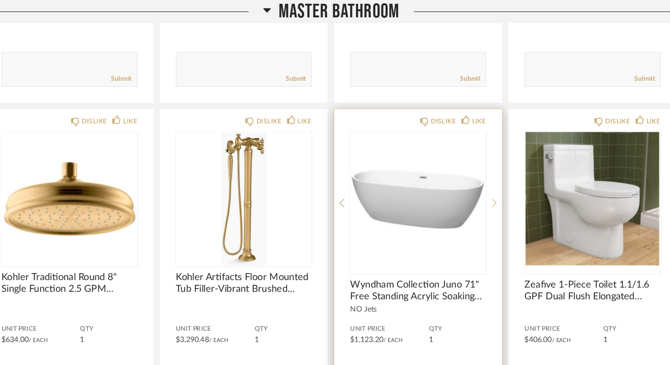
click at [477, 164] on div at bounding box center [479, 178] width 4 height 125
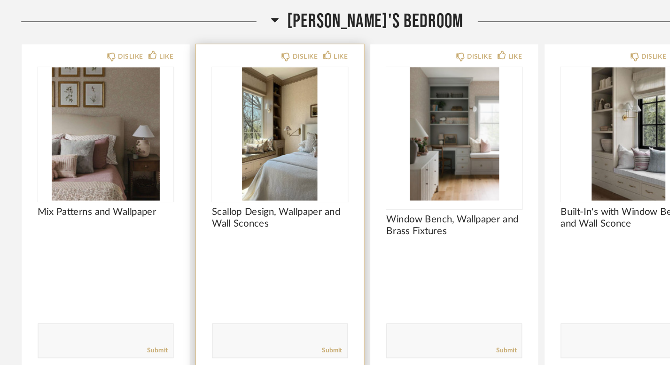
scroll to position [13942, 0]
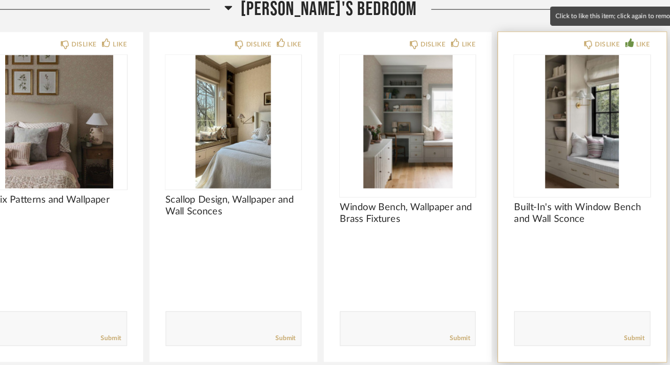
click at [614, 78] on div "LIKE" at bounding box center [618, 82] width 12 height 9
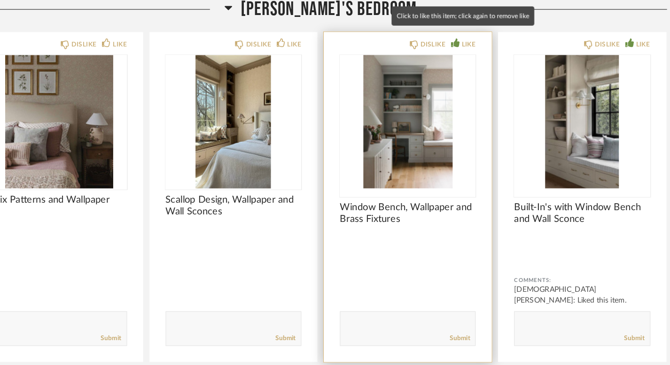
click at [467, 78] on div "LIKE" at bounding box center [465, 82] width 12 height 9
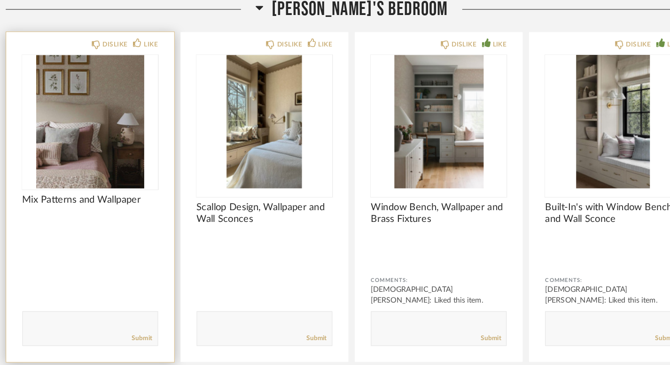
click at [90, 323] on textarea at bounding box center [105, 329] width 118 height 13
type textarea "l"
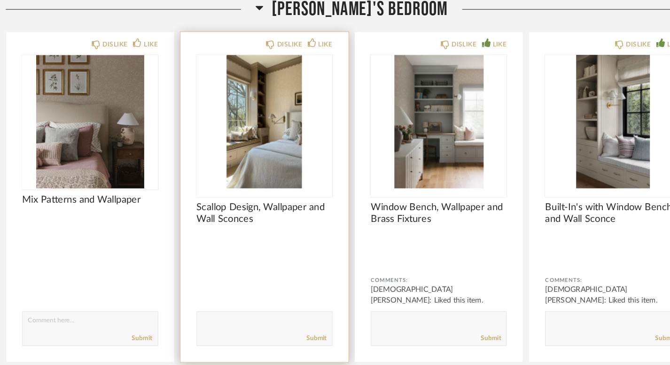
click at [245, 154] on img "0" at bounding box center [258, 150] width 119 height 117
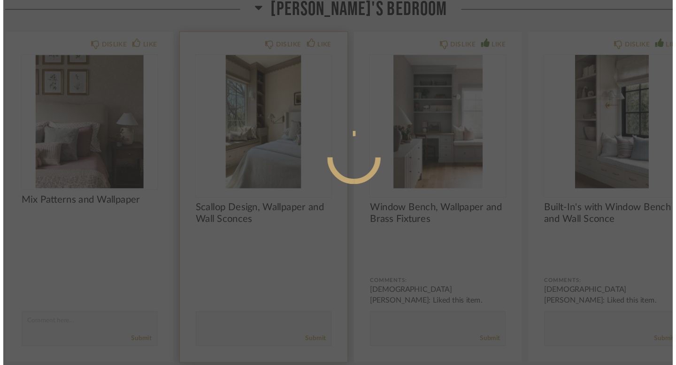
scroll to position [0, 0]
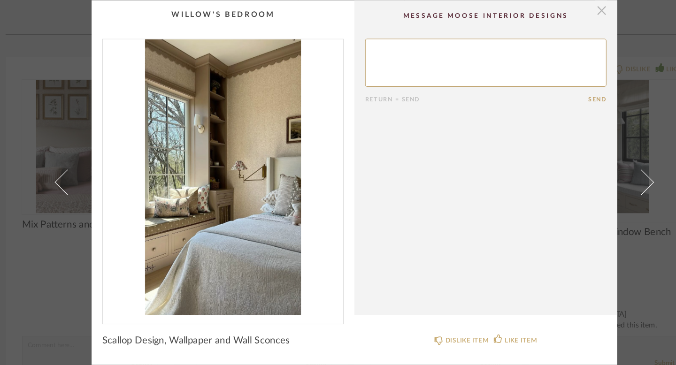
click at [554, 36] on span "button" at bounding box center [555, 32] width 19 height 19
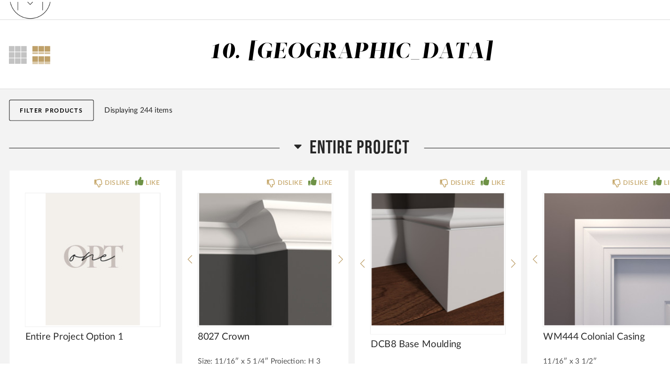
scroll to position [13942, 0]
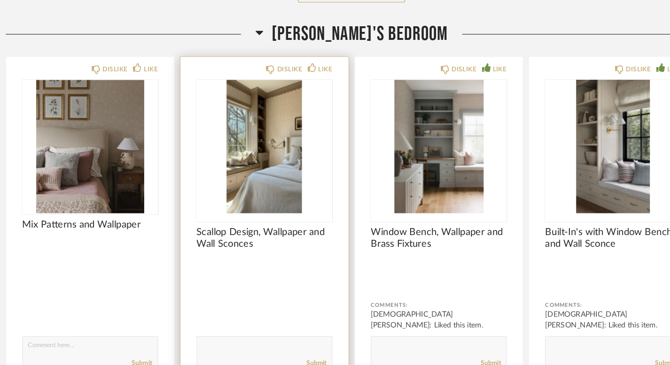
click at [248, 323] on textarea at bounding box center [259, 329] width 118 height 13
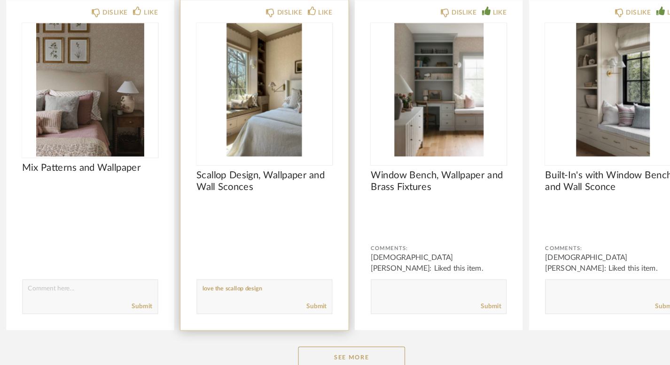
scroll to position [13975, 0]
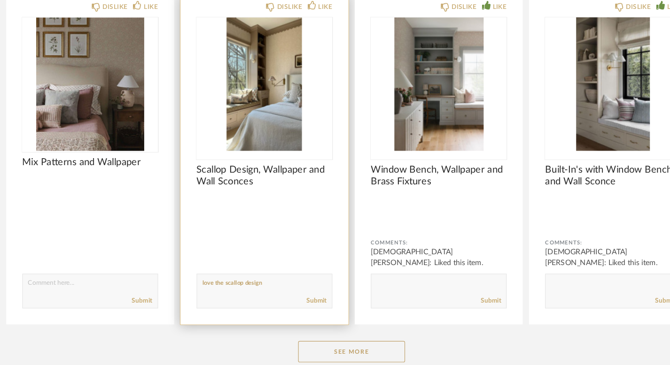
type textarea "love the scallop design"
click at [254, 289] on textarea at bounding box center [259, 295] width 118 height 13
type textarea "b"
type textarea "[PERSON_NAME] deff wants PINK lol"
click at [307, 304] on link "Submit" at bounding box center [304, 308] width 18 height 8
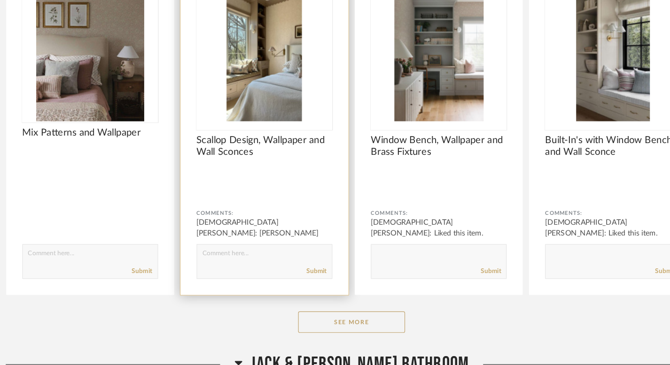
scroll to position [14002, 0]
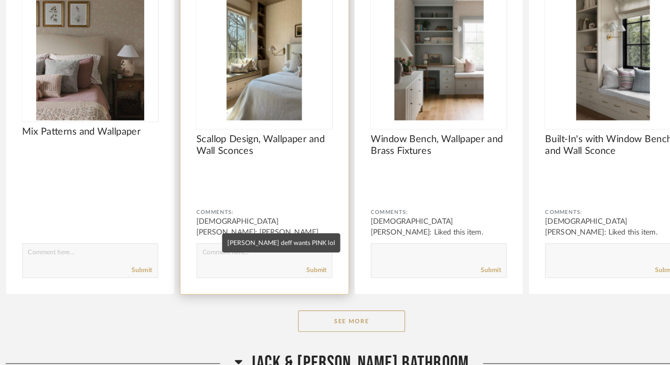
click at [244, 242] on div "[DEMOGRAPHIC_DATA][PERSON_NAME]: [PERSON_NAME] deff wants PINK lol" at bounding box center [258, 248] width 119 height 28
click at [237, 235] on div "[DEMOGRAPHIC_DATA][PERSON_NAME]: [PERSON_NAME] deff wants PINK lol" at bounding box center [258, 248] width 119 height 28
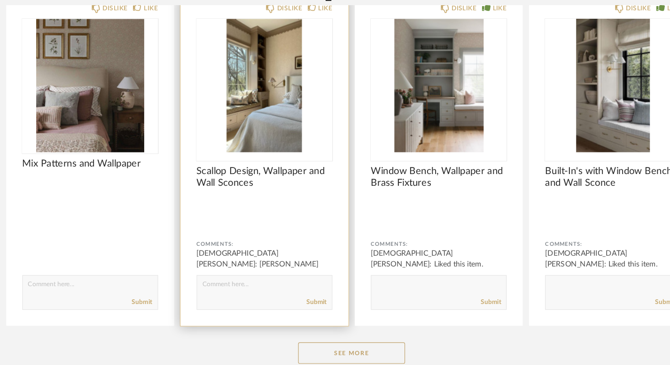
click at [289, 96] on img "0" at bounding box center [258, 90] width 119 height 117
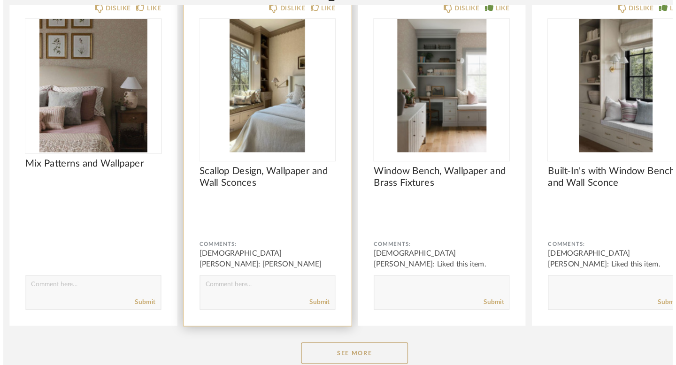
scroll to position [0, 0]
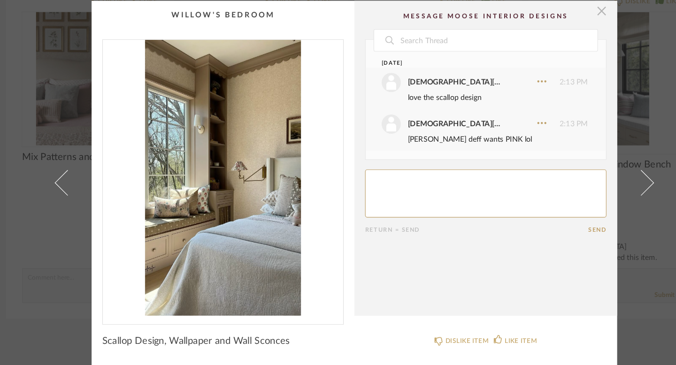
click at [551, 30] on span "button" at bounding box center [555, 32] width 19 height 19
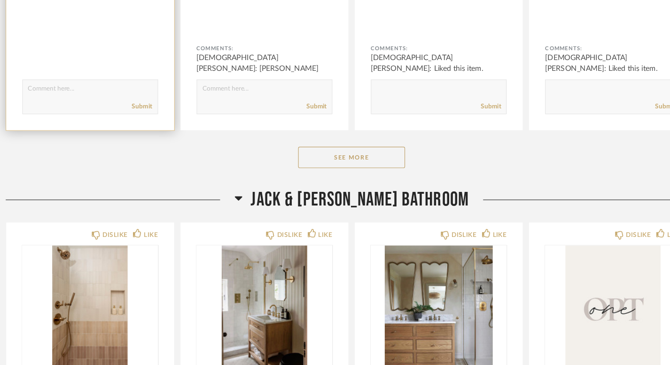
scroll to position [14148, 0]
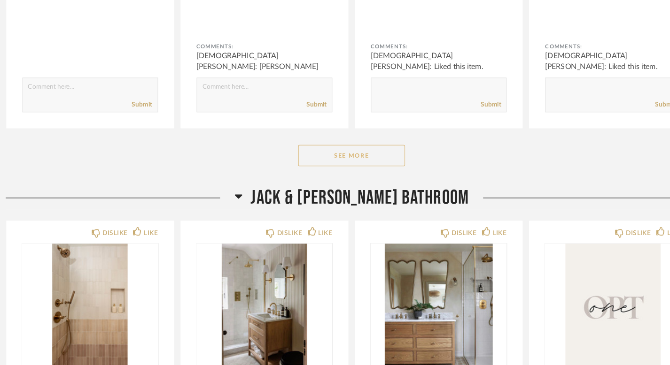
click at [295, 172] on button "See More" at bounding box center [335, 180] width 94 height 19
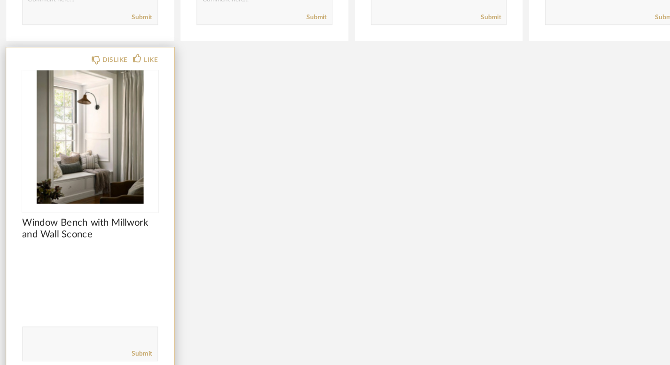
scroll to position [14230, 0]
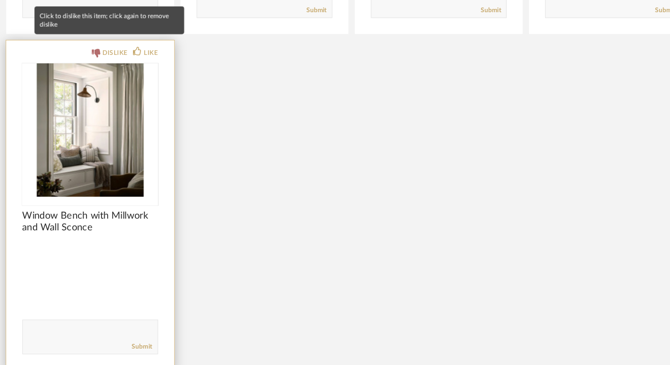
click at [127, 86] on div "DISLIKE" at bounding box center [127, 90] width 22 height 9
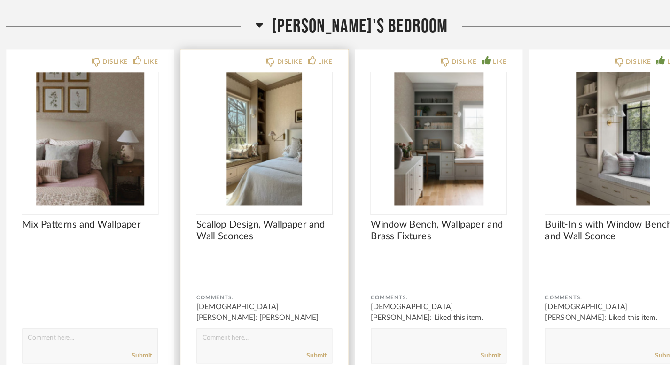
scroll to position [13932, 0]
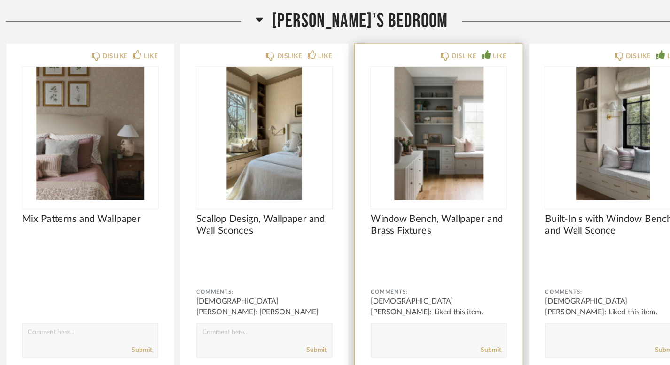
click at [394, 333] on textarea at bounding box center [412, 339] width 118 height 13
type textarea "love little desk on one side"
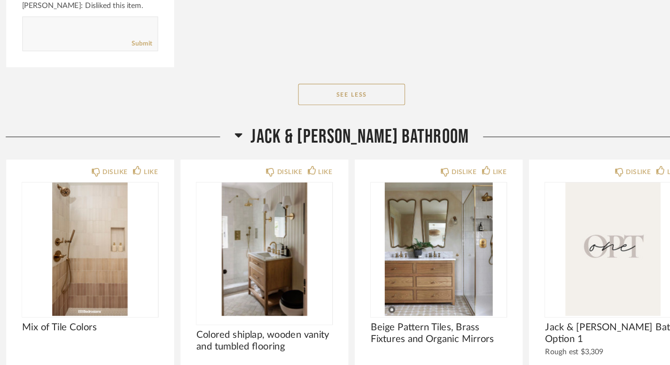
scroll to position [14548, 0]
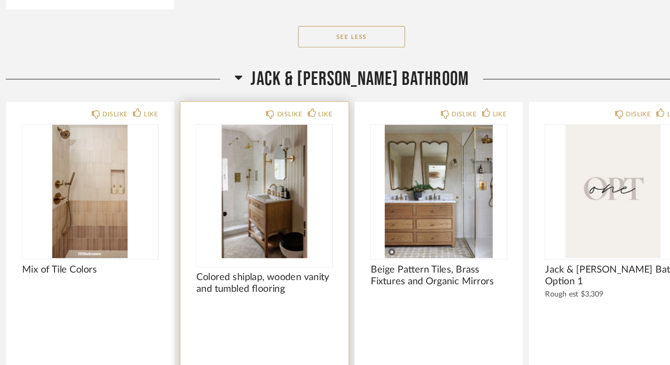
click at [267, 235] on img "0" at bounding box center [258, 212] width 119 height 117
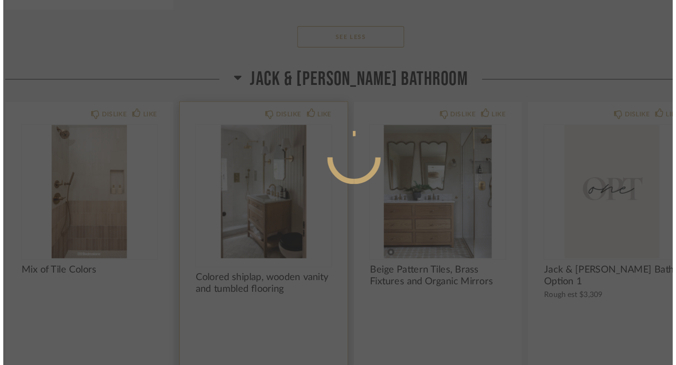
scroll to position [0, 0]
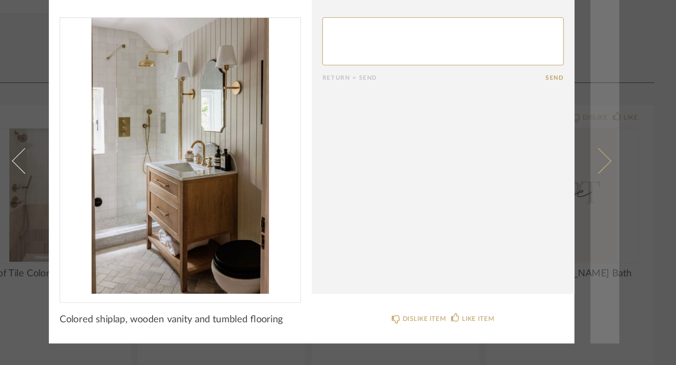
click at [588, 180] on span at bounding box center [590, 182] width 23 height 23
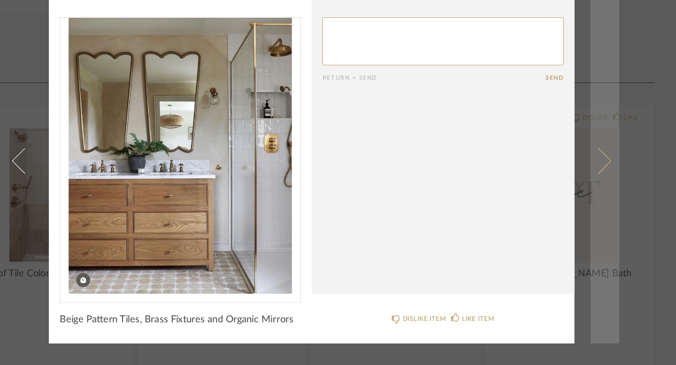
click at [588, 181] on span at bounding box center [590, 182] width 23 height 23
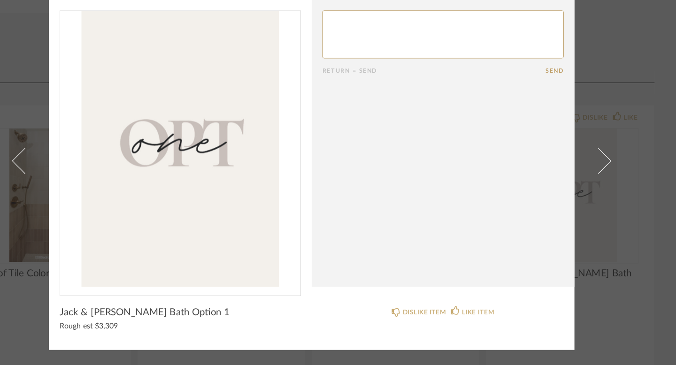
click at [588, 181] on span at bounding box center [590, 182] width 23 height 23
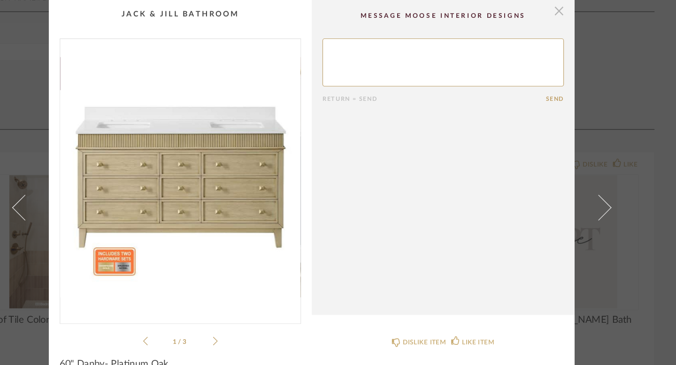
click at [548, 15] on span "button" at bounding box center [555, 9] width 19 height 19
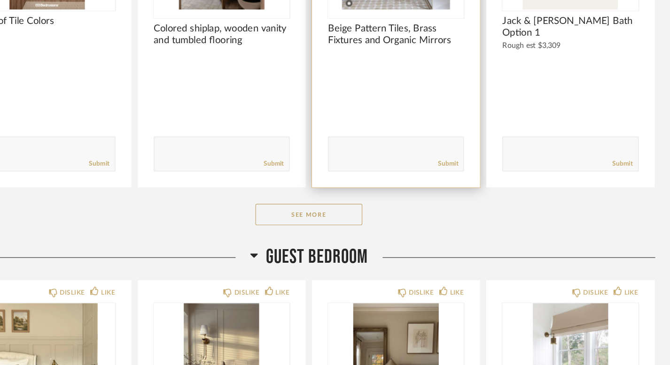
scroll to position [14775, 0]
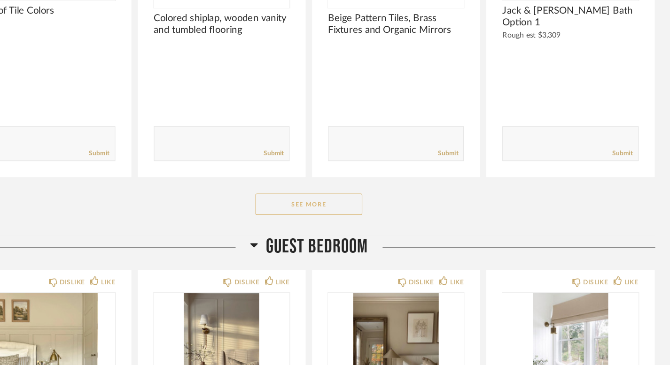
click at [335, 215] on button "See More" at bounding box center [335, 224] width 94 height 19
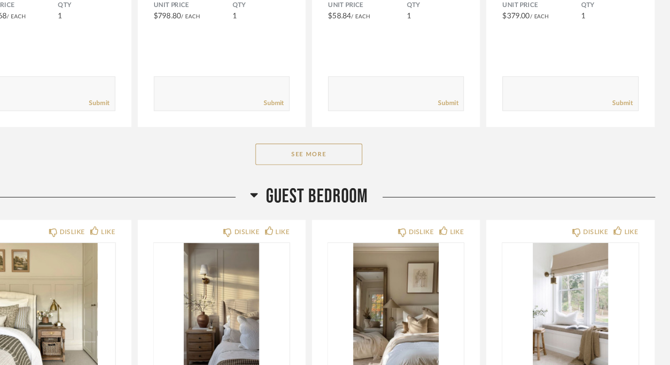
scroll to position [16020, 0]
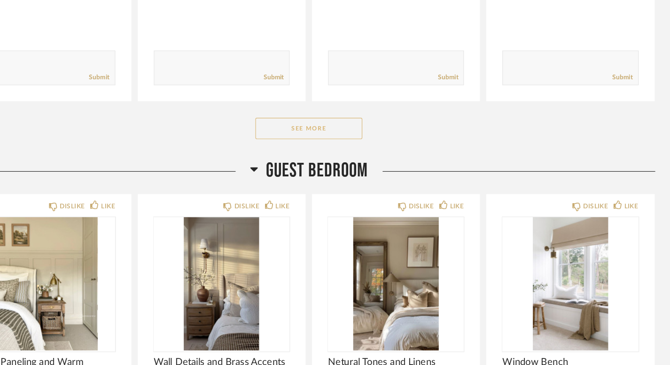
click at [336, 149] on button "See More" at bounding box center [335, 157] width 94 height 19
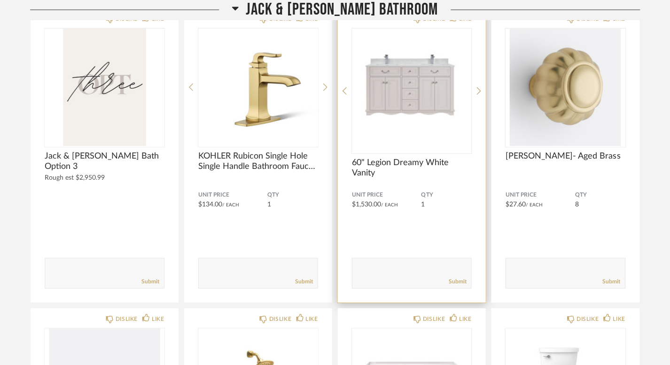
scroll to position [16151, 0]
click at [478, 87] on icon at bounding box center [479, 91] width 4 height 8
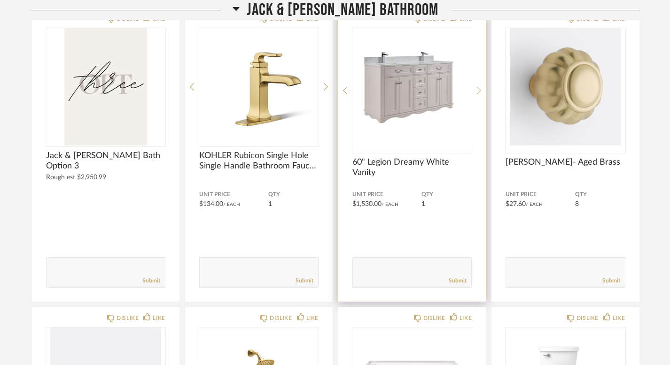
click at [478, 87] on icon at bounding box center [479, 91] width 4 height 8
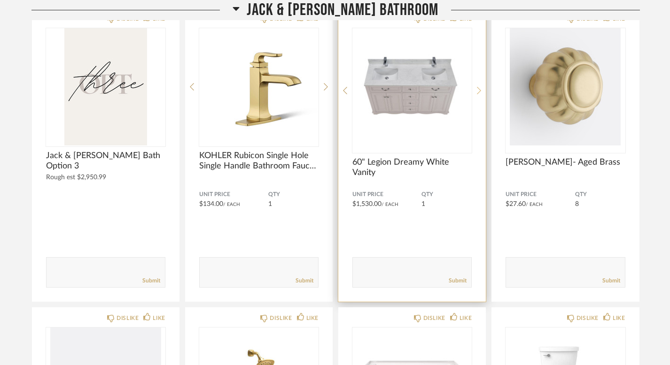
click at [478, 87] on icon at bounding box center [479, 91] width 4 height 8
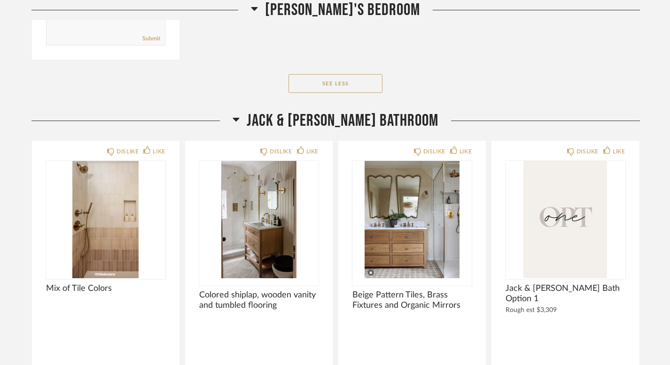
scroll to position [14561, 0]
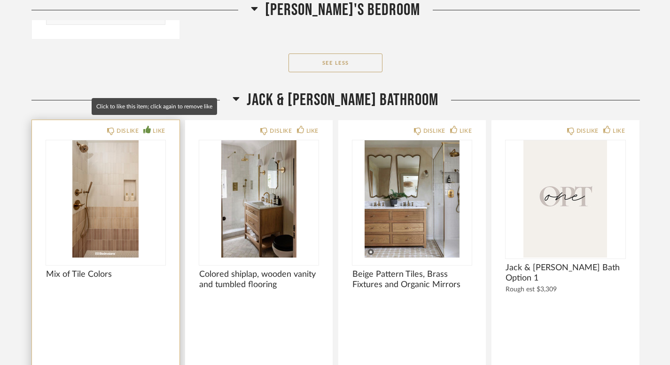
click at [146, 126] on icon at bounding box center [147, 130] width 8 height 8
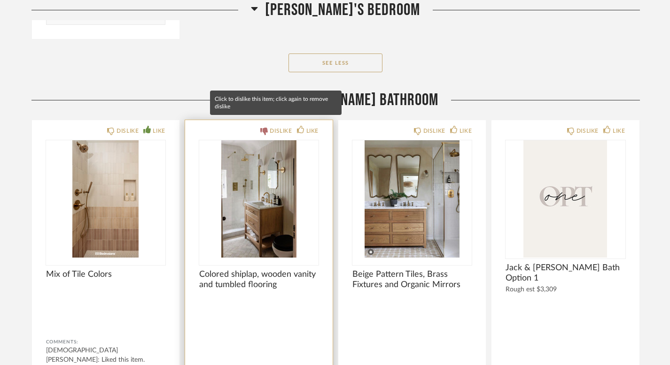
click at [278, 126] on div "DISLIKE" at bounding box center [280, 130] width 22 height 9
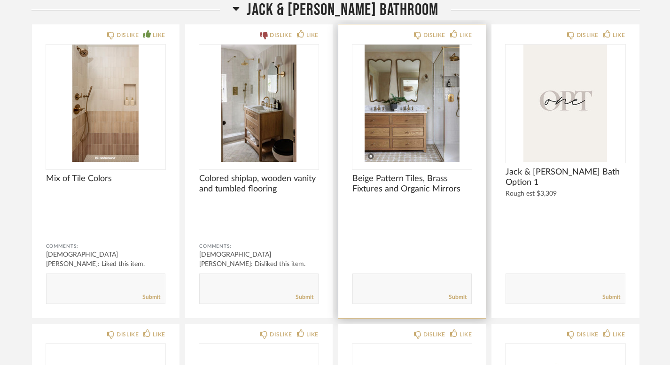
scroll to position [14666, 0]
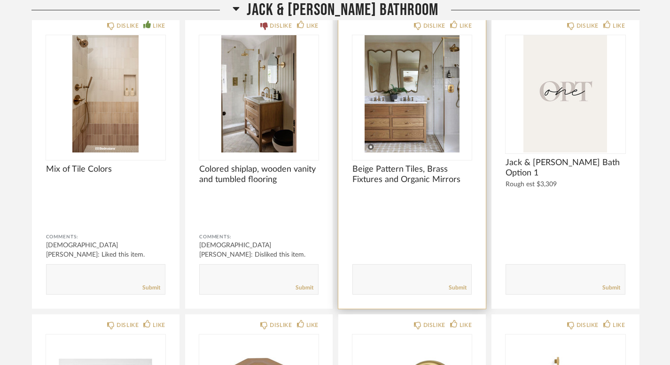
click at [392, 270] on textarea at bounding box center [412, 275] width 118 height 13
type textarea "like the tile that looks like little flowers?!"
click at [457, 284] on link "Submit" at bounding box center [457, 288] width 18 height 8
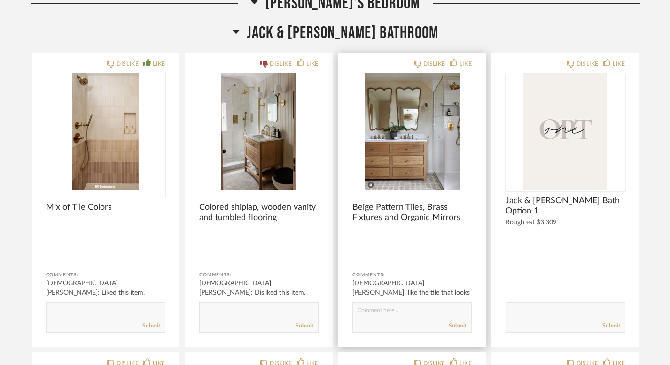
scroll to position [14622, 0]
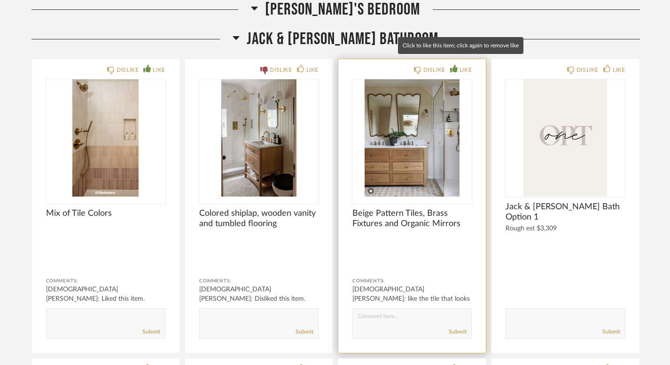
click at [456, 65] on icon at bounding box center [454, 69] width 8 height 8
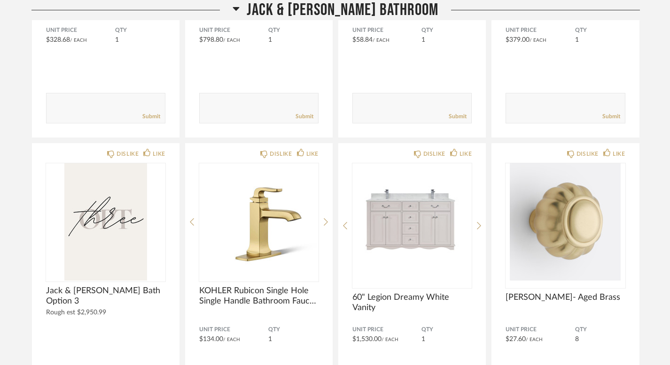
scroll to position [16014, 0]
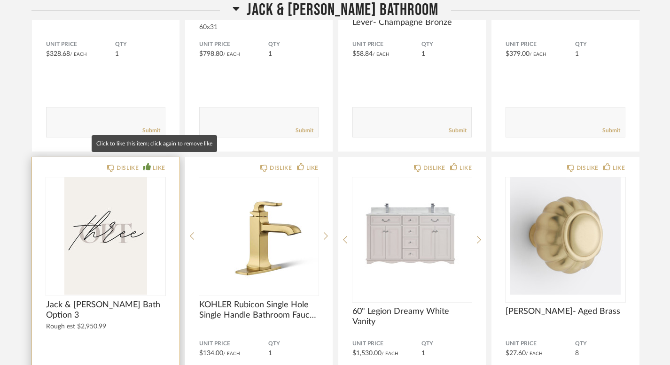
click at [149, 163] on div "LIKE" at bounding box center [154, 167] width 22 height 9
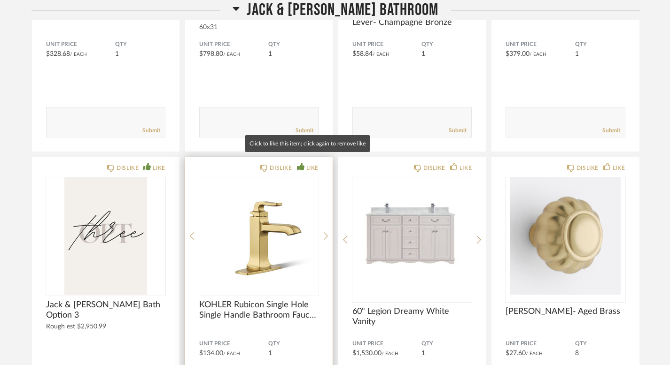
click at [307, 163] on div "LIKE" at bounding box center [312, 167] width 12 height 9
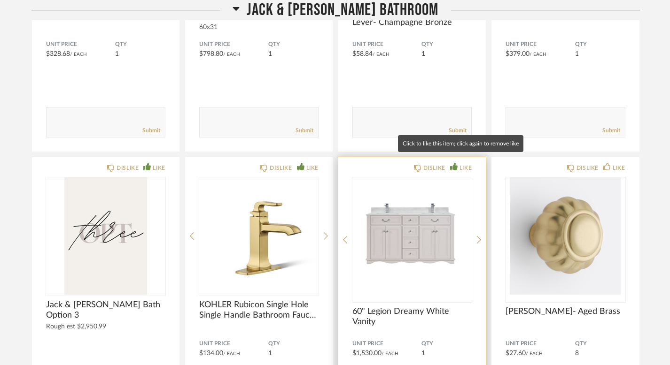
click at [455, 163] on icon at bounding box center [454, 167] width 8 height 8
click at [425, 248] on img "0" at bounding box center [411, 235] width 119 height 117
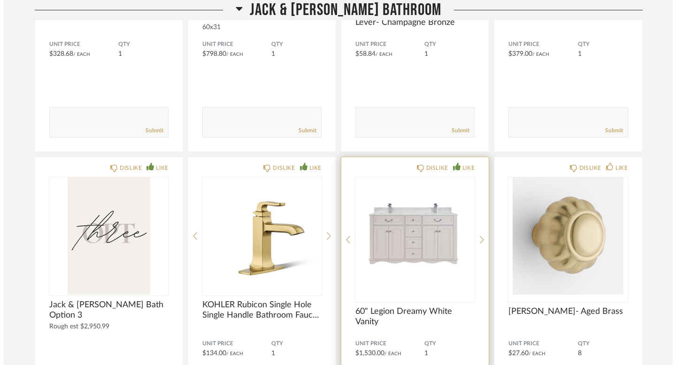
scroll to position [0, 0]
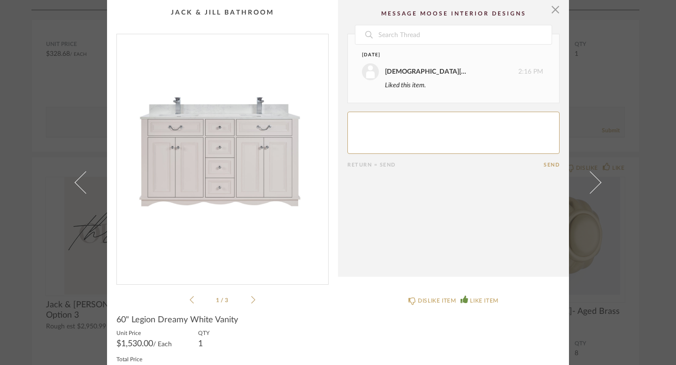
click at [251, 300] on icon at bounding box center [253, 300] width 4 height 8
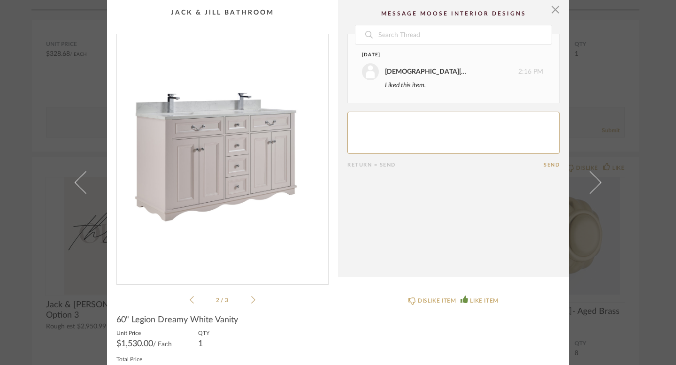
click at [251, 300] on icon at bounding box center [253, 300] width 4 height 8
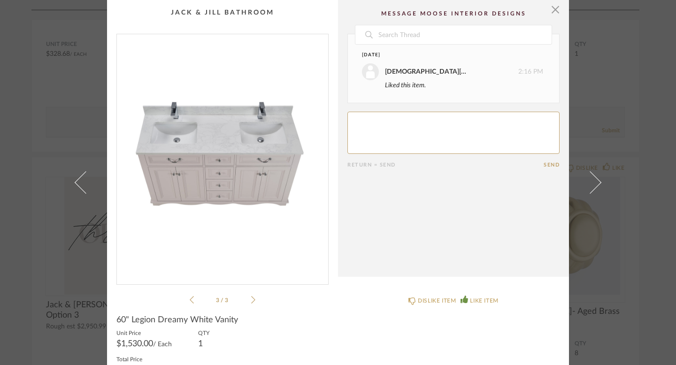
click at [251, 300] on icon at bounding box center [253, 300] width 4 height 8
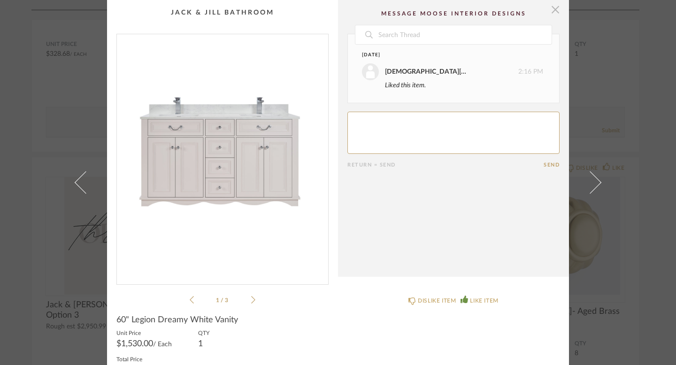
click at [546, 11] on span "button" at bounding box center [555, 9] width 19 height 19
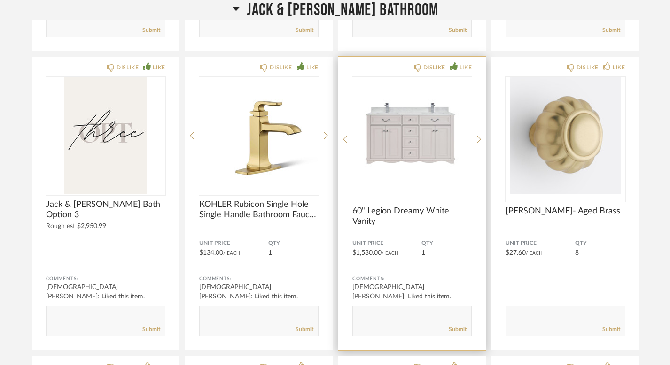
scroll to position [16134, 0]
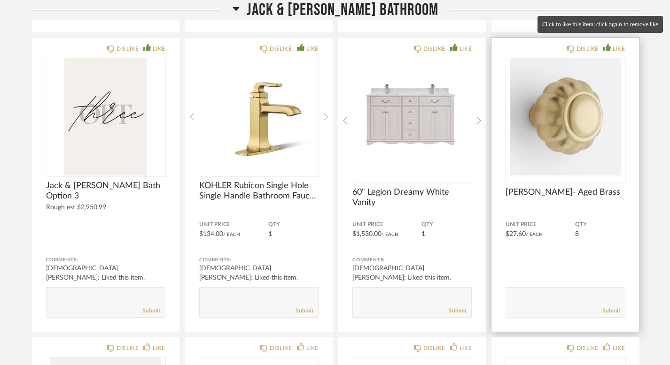
click at [610, 44] on div "LIKE" at bounding box center [614, 48] width 22 height 9
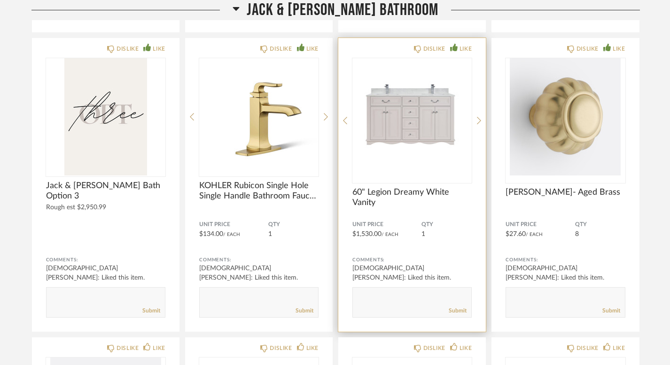
scroll to position [16303, 0]
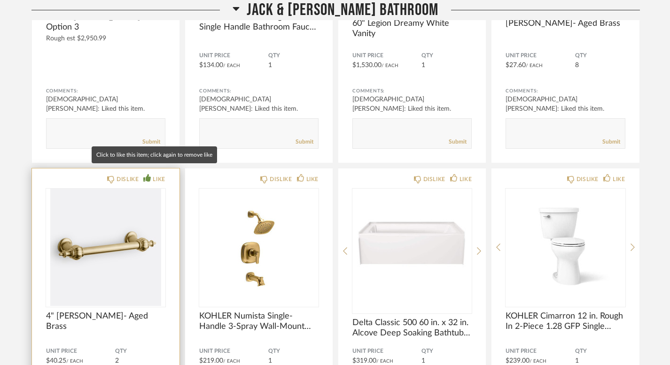
click at [154, 175] on div "LIKE" at bounding box center [159, 179] width 12 height 9
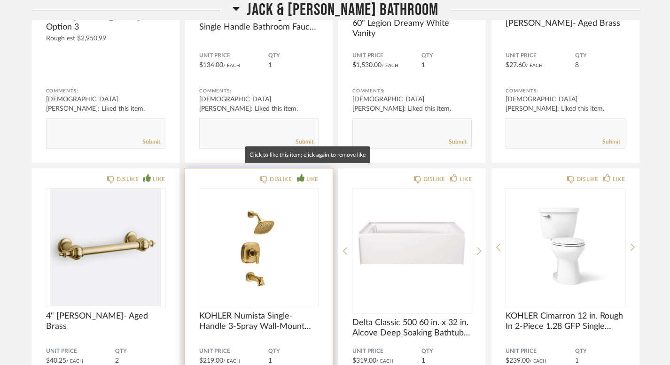
click at [307, 175] on div "LIKE" at bounding box center [312, 179] width 12 height 9
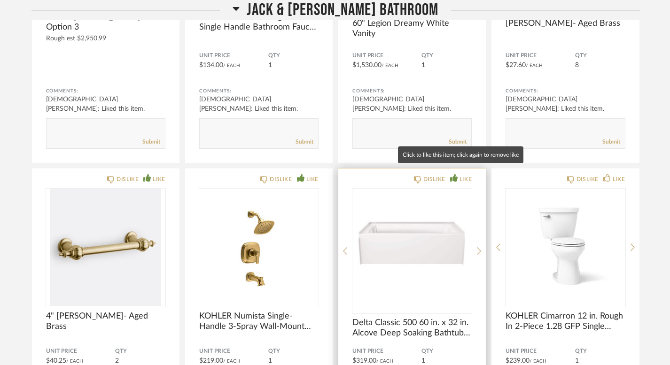
click at [450, 174] on icon at bounding box center [454, 178] width 8 height 8
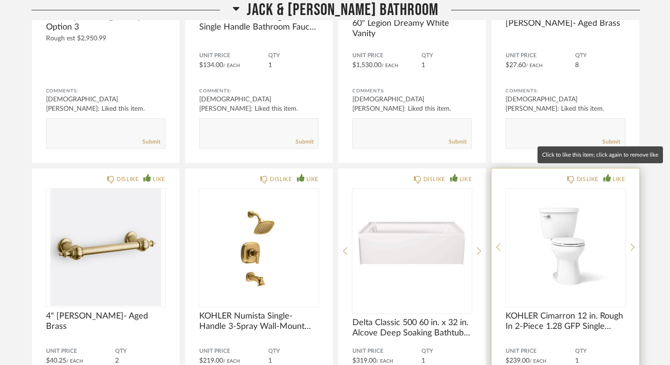
click at [618, 175] on div "LIKE" at bounding box center [618, 179] width 12 height 9
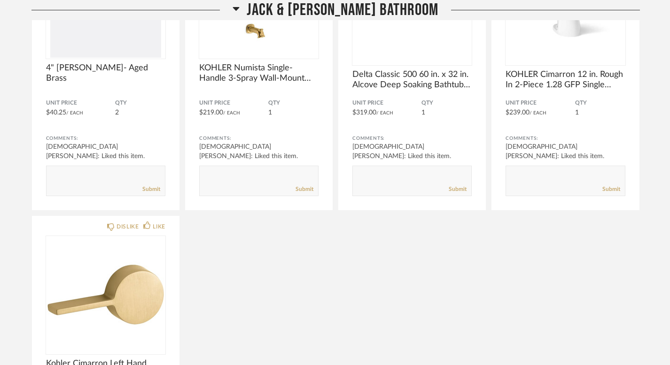
scroll to position [16600, 0]
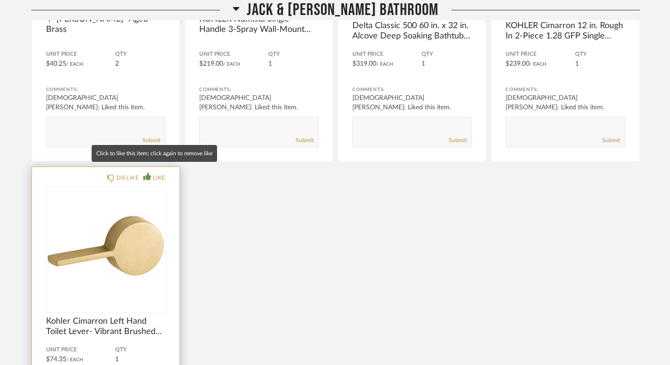
click at [159, 173] on div "LIKE" at bounding box center [159, 177] width 12 height 9
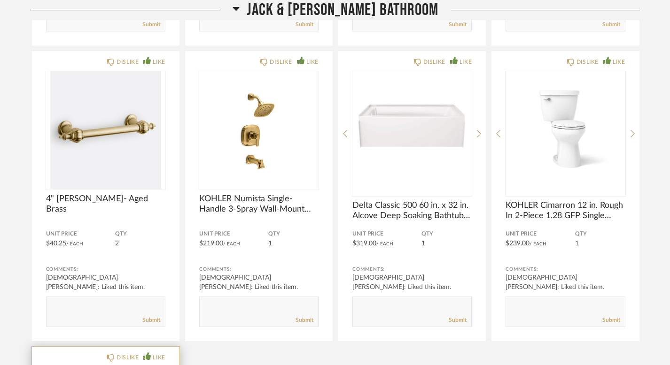
scroll to position [16398, 0]
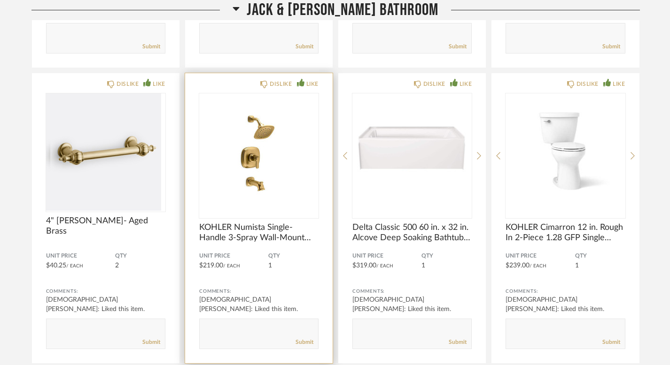
click at [0, 0] on img at bounding box center [0, 0] width 0 height 0
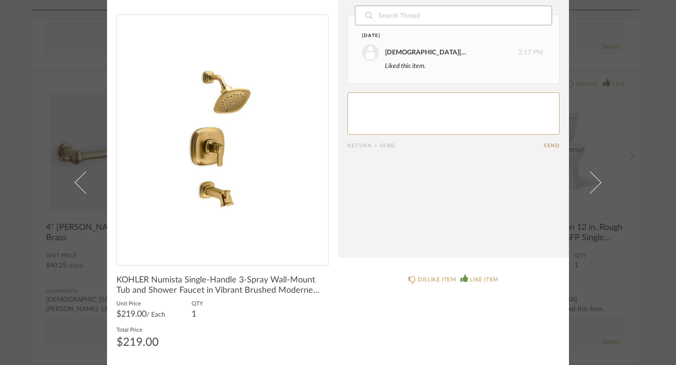
scroll to position [0, 0]
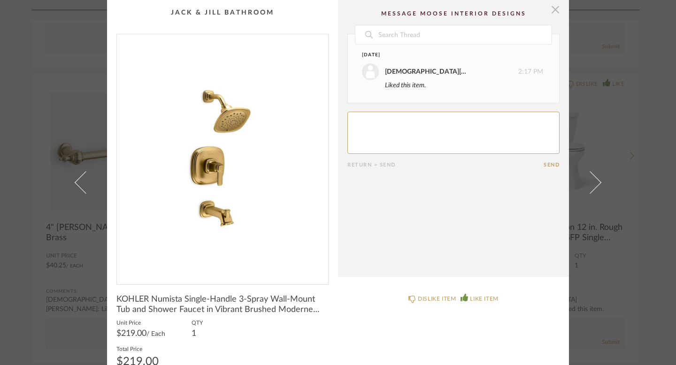
click at [551, 8] on span "button" at bounding box center [555, 9] width 19 height 19
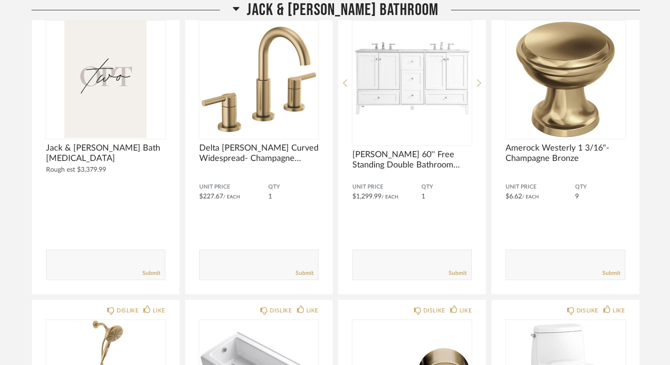
scroll to position [15536, 0]
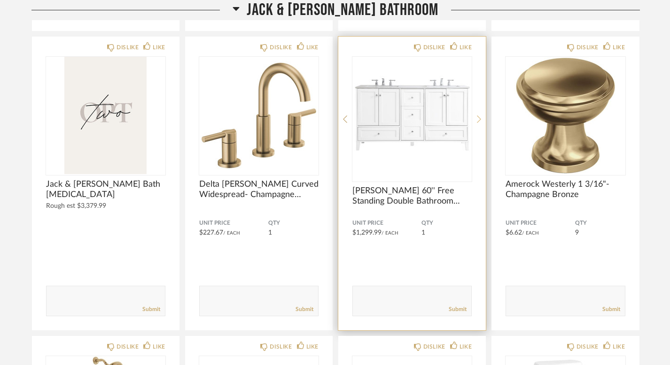
click at [477, 115] on icon at bounding box center [479, 119] width 4 height 8
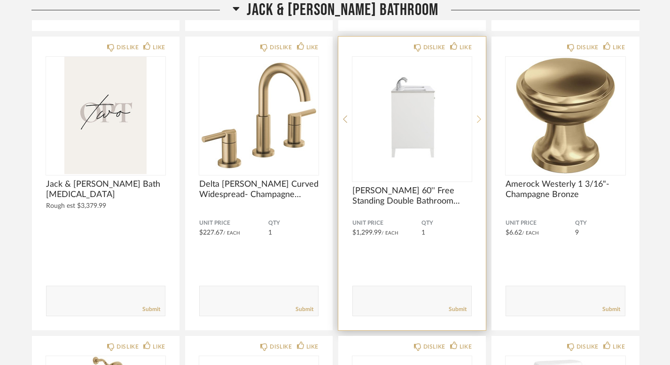
click at [477, 115] on icon at bounding box center [479, 119] width 4 height 8
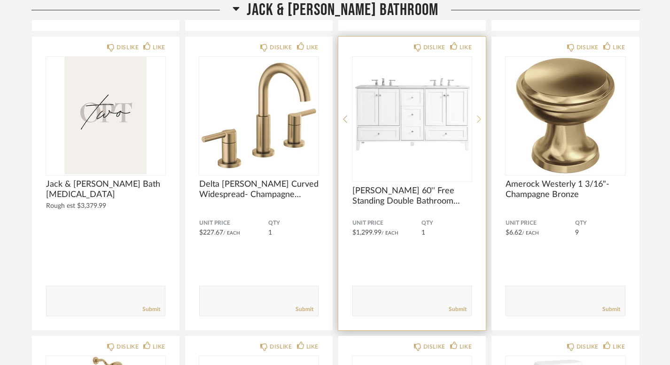
click at [477, 115] on icon at bounding box center [479, 119] width 4 height 8
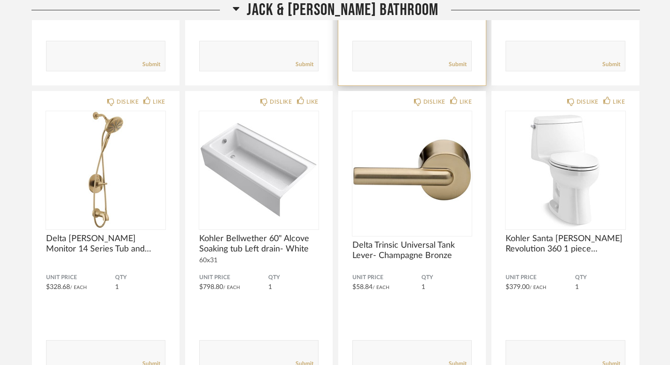
scroll to position [15785, 0]
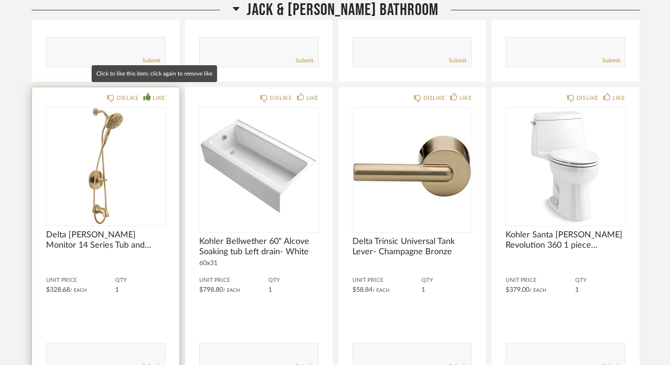
click at [158, 93] on div "LIKE" at bounding box center [159, 97] width 12 height 9
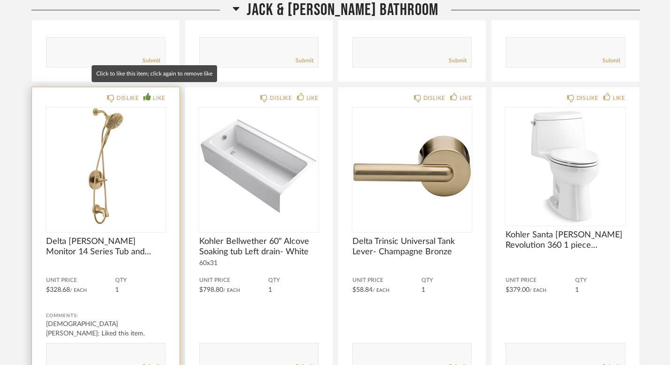
click at [154, 93] on div "LIKE" at bounding box center [159, 97] width 12 height 9
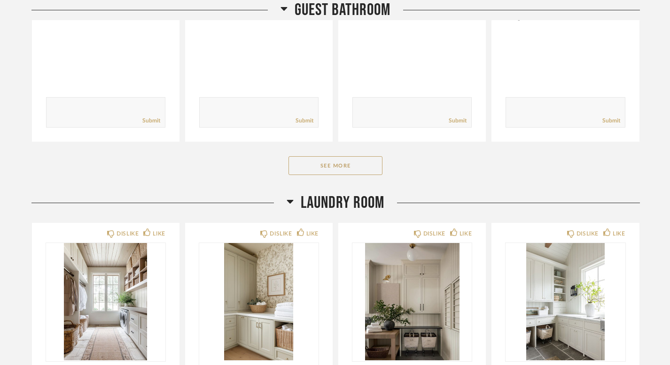
scroll to position [17885, 0]
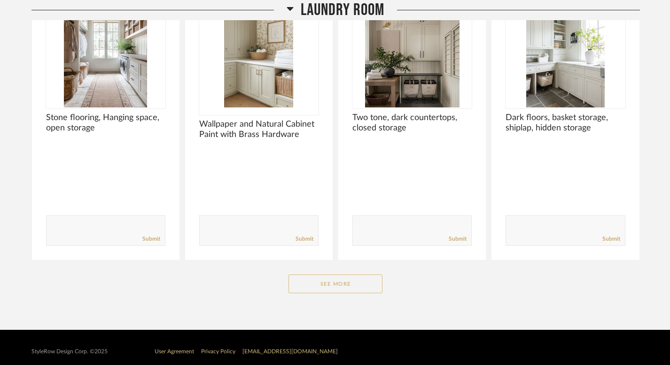
click at [312, 283] on button "See More" at bounding box center [335, 284] width 94 height 19
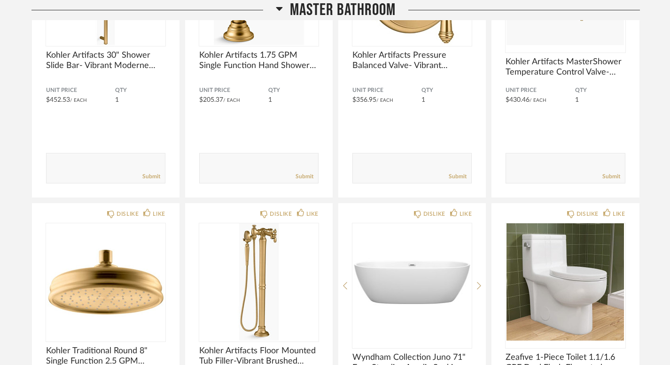
scroll to position [13261, 0]
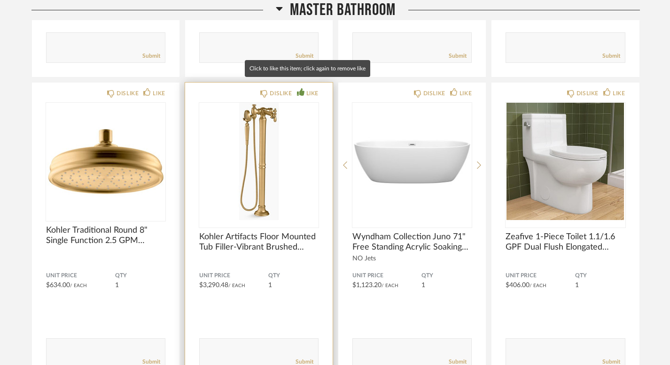
click at [304, 89] on div "LIKE" at bounding box center [308, 93] width 22 height 9
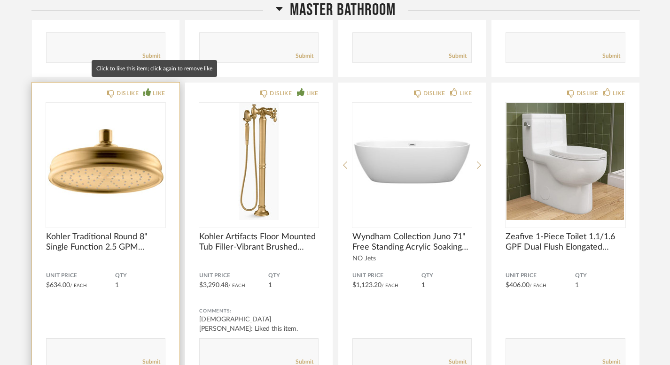
click at [158, 89] on div "LIKE" at bounding box center [159, 93] width 12 height 9
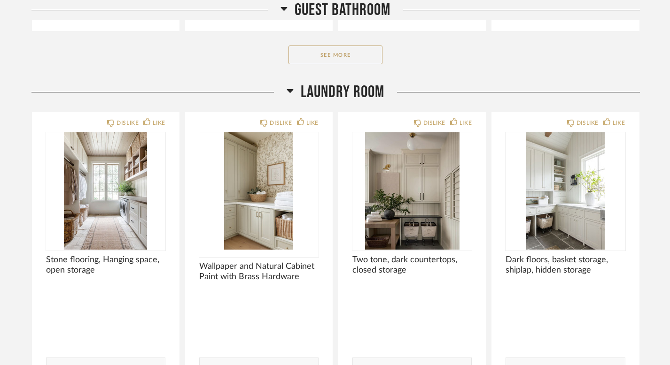
scroll to position [17738, 0]
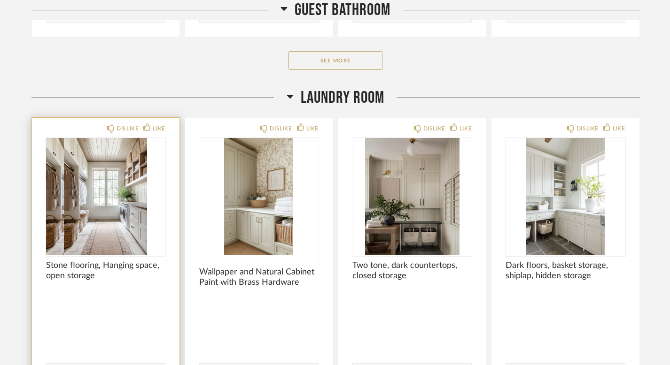
click at [108, 169] on div at bounding box center [105, 196] width 119 height 117
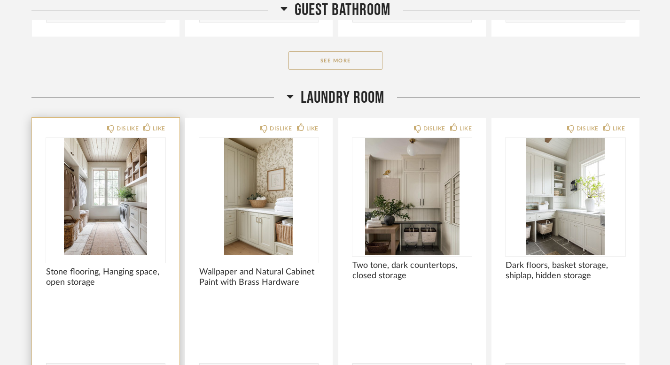
click at [119, 209] on img "0" at bounding box center [105, 196] width 119 height 117
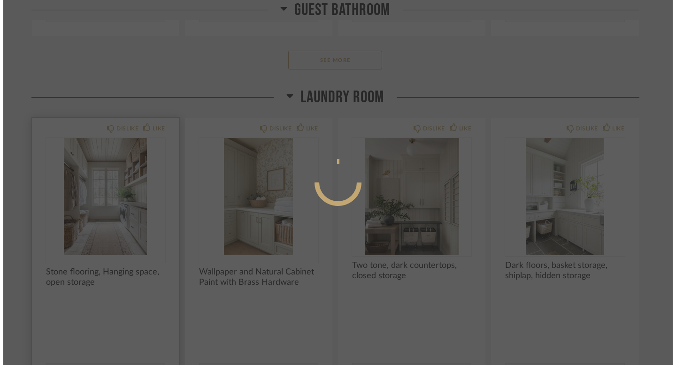
scroll to position [0, 0]
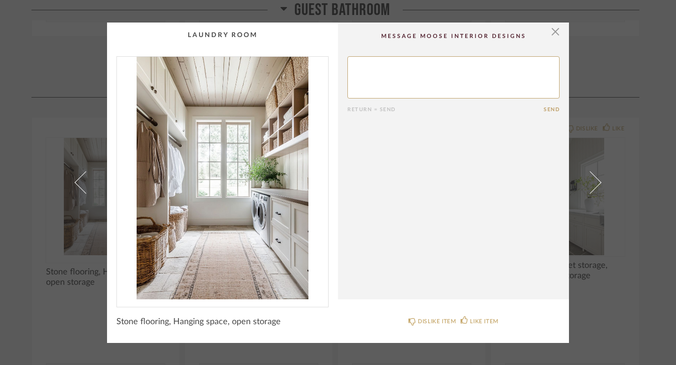
click at [441, 70] on textarea at bounding box center [453, 77] width 212 height 42
click at [550, 30] on span "button" at bounding box center [555, 32] width 19 height 19
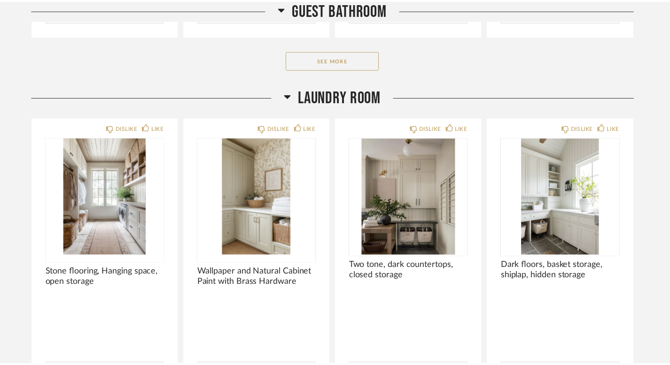
scroll to position [17738, 0]
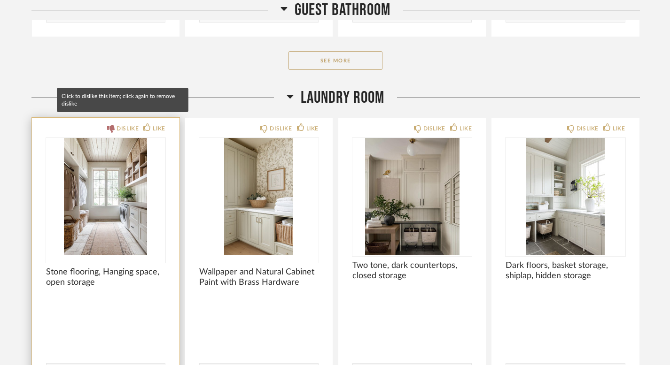
click at [123, 124] on div "DISLIKE" at bounding box center [127, 128] width 22 height 9
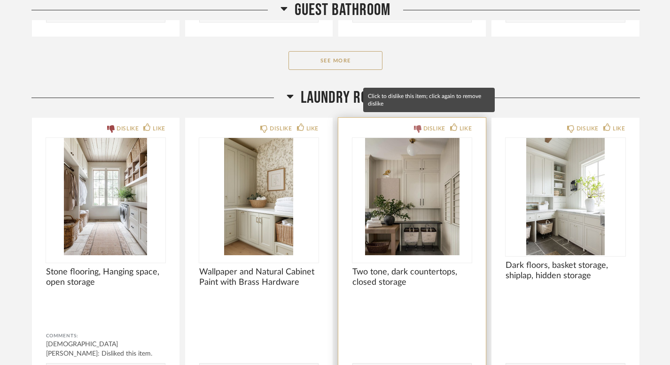
click at [434, 124] on div "DISLIKE" at bounding box center [434, 128] width 22 height 9
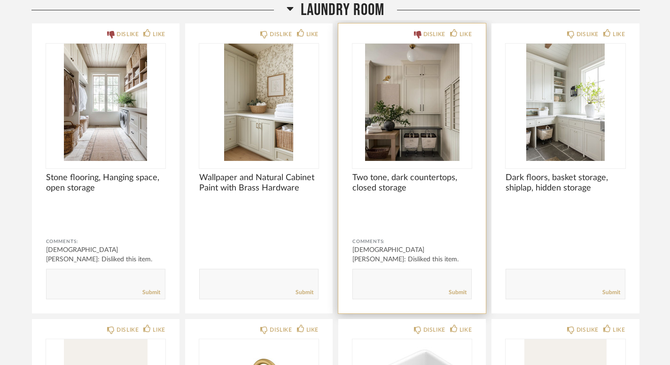
scroll to position [17845, 0]
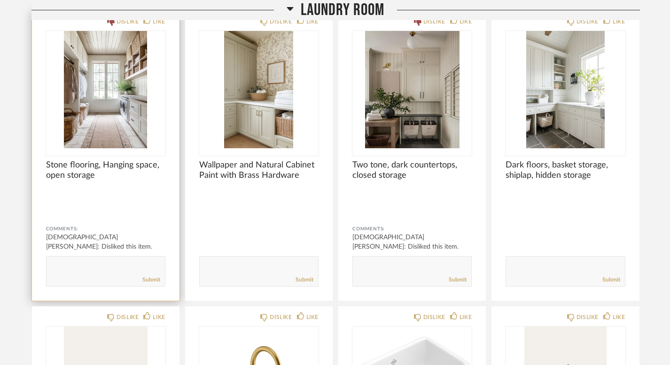
click at [115, 97] on img "0" at bounding box center [105, 89] width 119 height 117
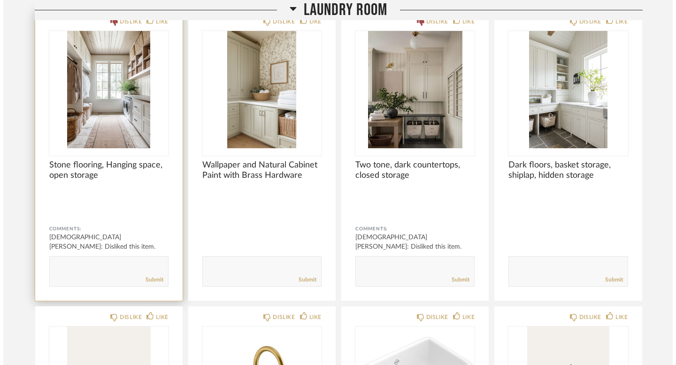
scroll to position [0, 0]
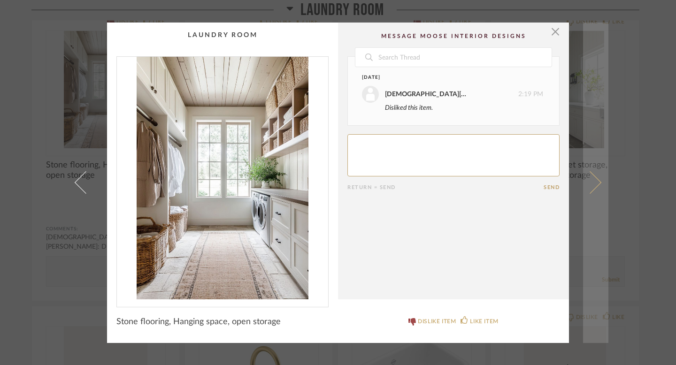
click at [589, 187] on span at bounding box center [590, 182] width 23 height 23
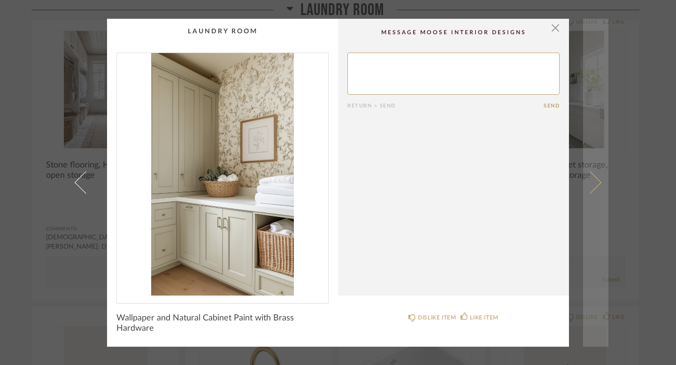
click at [594, 181] on span at bounding box center [590, 182] width 23 height 23
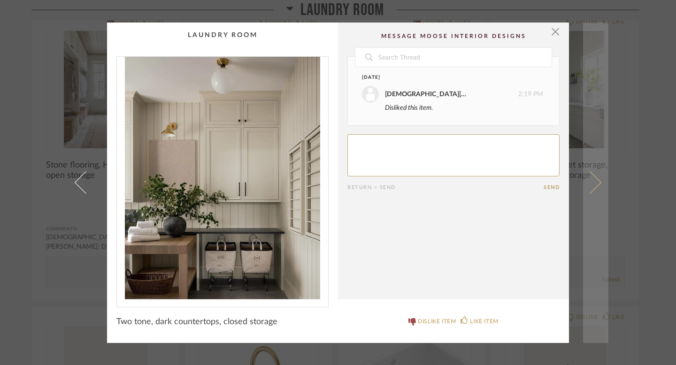
click at [589, 181] on span at bounding box center [590, 182] width 23 height 23
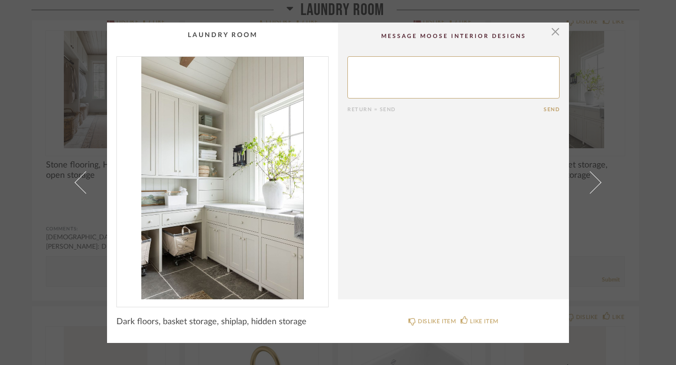
click at [469, 83] on textarea at bounding box center [453, 77] width 212 height 42
type textarea "like the basket storage"
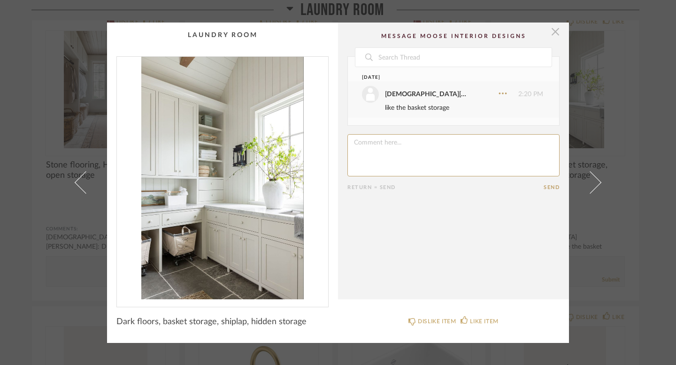
click at [551, 33] on span "button" at bounding box center [555, 32] width 19 height 19
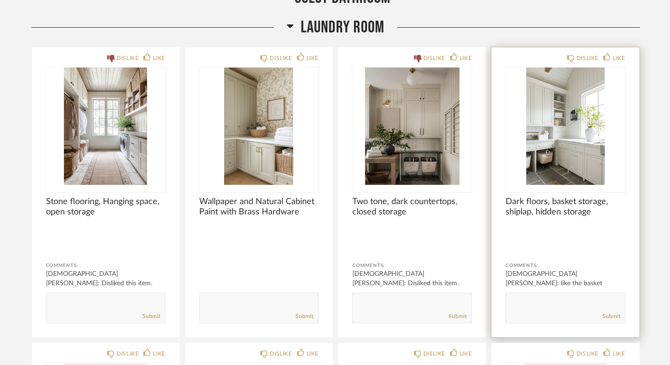
scroll to position [17802, 0]
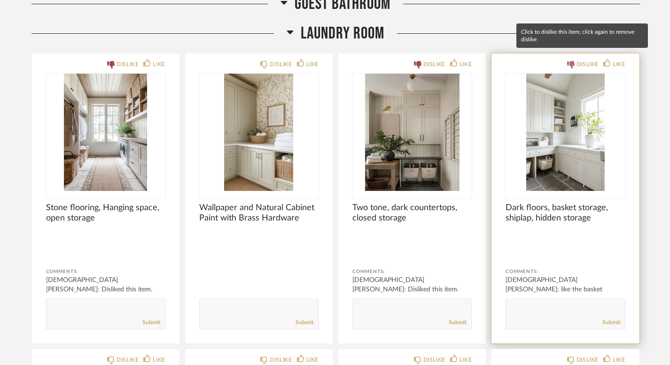
click at [583, 60] on div "DISLIKE" at bounding box center [587, 64] width 22 height 9
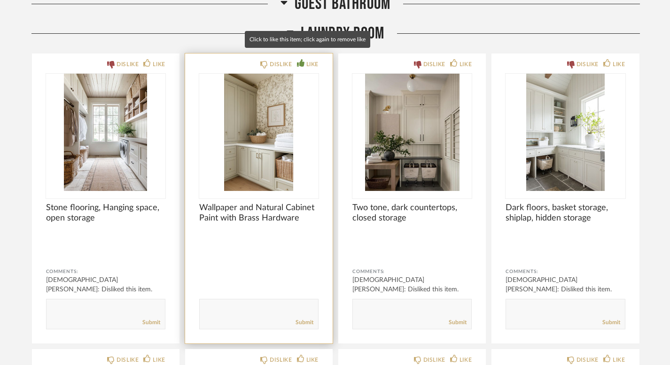
click at [303, 60] on div "LIKE" at bounding box center [308, 64] width 22 height 9
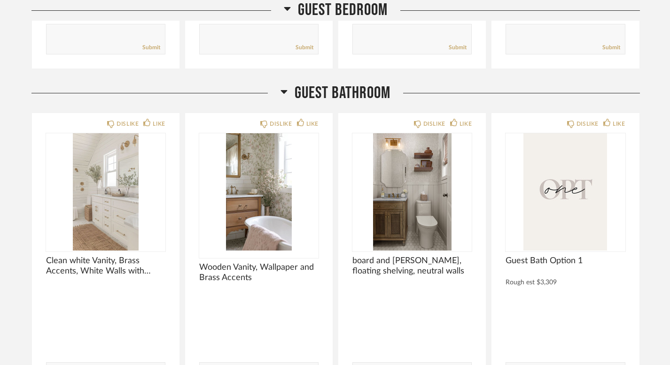
scroll to position [17403, 0]
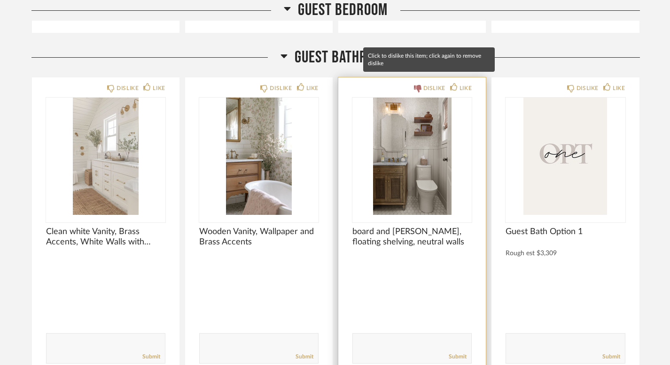
click at [434, 84] on div "DISLIKE" at bounding box center [434, 88] width 22 height 9
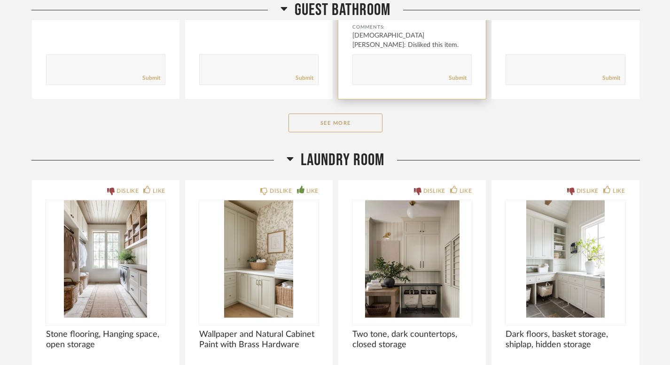
scroll to position [17684, 0]
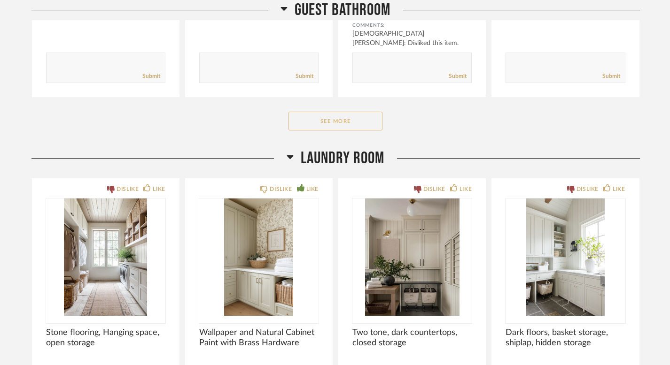
click at [346, 117] on button "See More" at bounding box center [335, 121] width 94 height 19
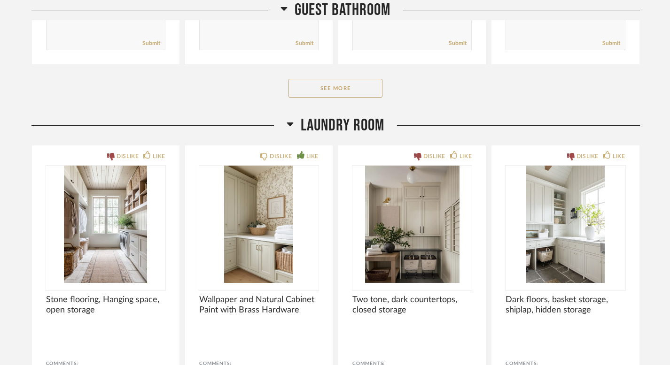
scroll to position [18766, 0]
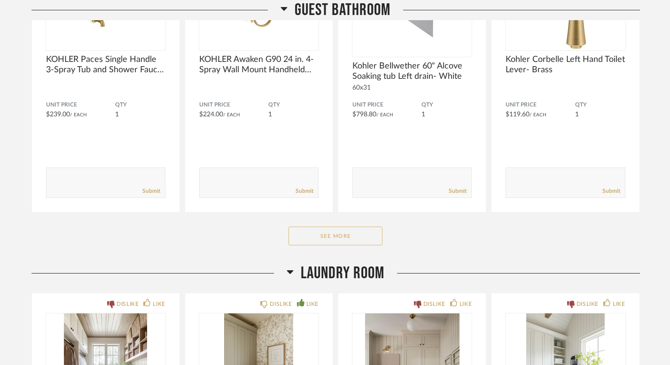
click at [340, 227] on button "See More" at bounding box center [335, 236] width 94 height 19
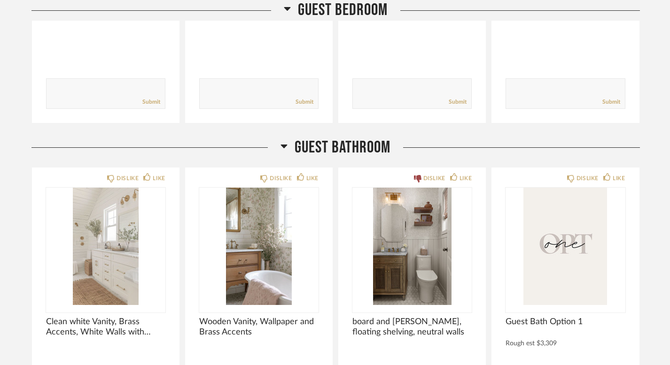
scroll to position [17309, 0]
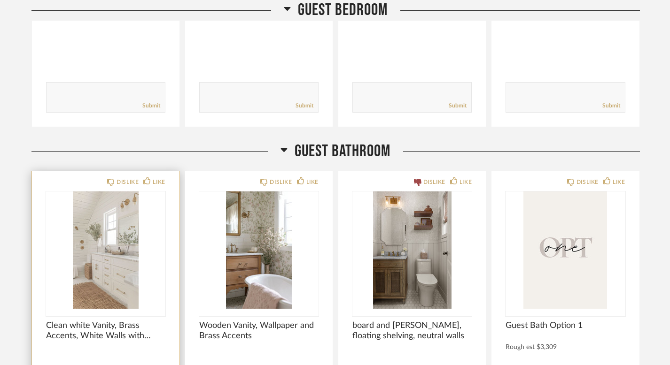
click at [98, 251] on img "0" at bounding box center [105, 250] width 119 height 117
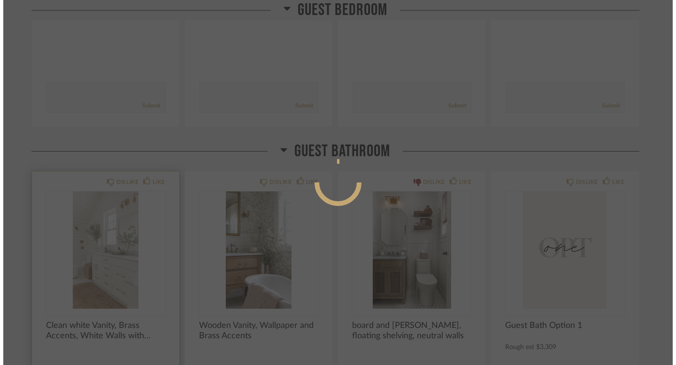
scroll to position [0, 0]
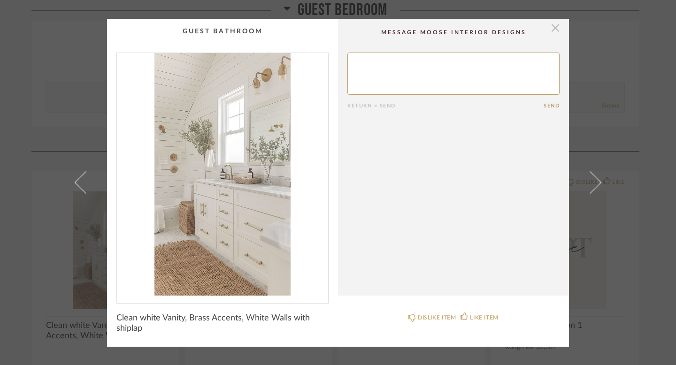
click at [551, 30] on span "button" at bounding box center [555, 28] width 19 height 19
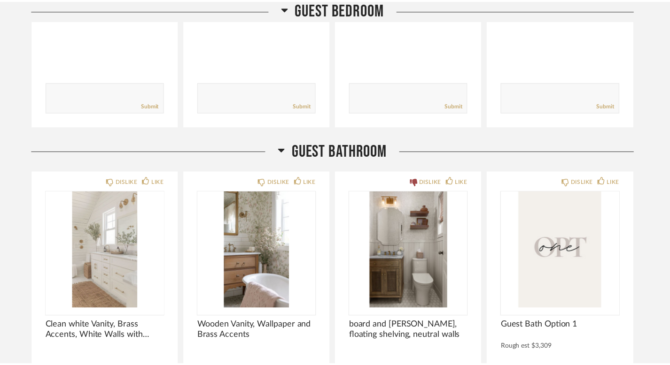
scroll to position [17309, 0]
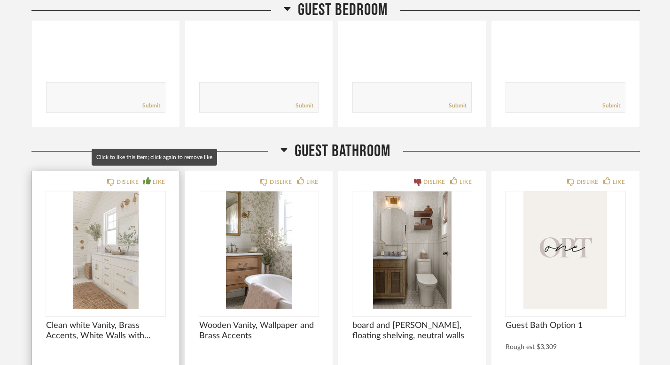
click at [153, 177] on div "LIKE" at bounding box center [159, 181] width 12 height 9
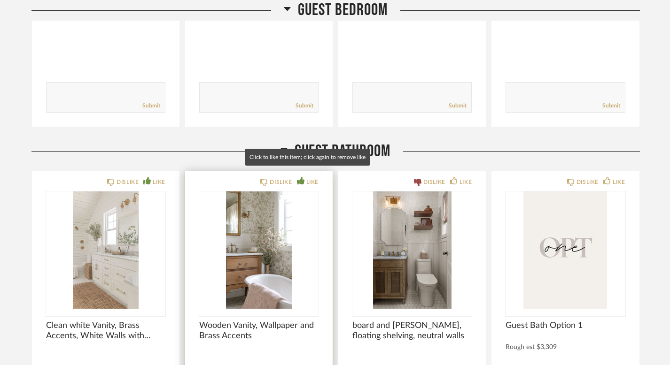
click at [304, 177] on div "LIKE" at bounding box center [308, 181] width 22 height 9
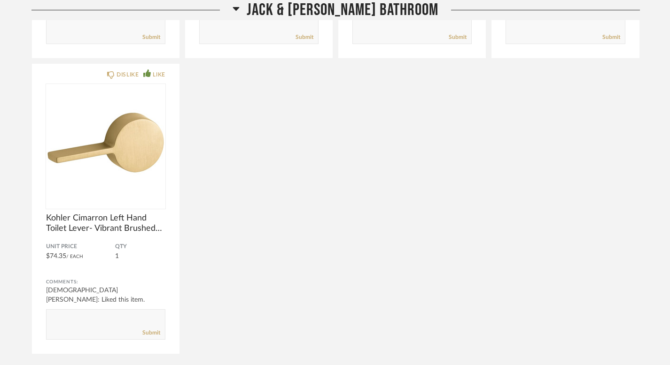
scroll to position [16711, 0]
